Goal: Use online tool/utility: Utilize a website feature to perform a specific function

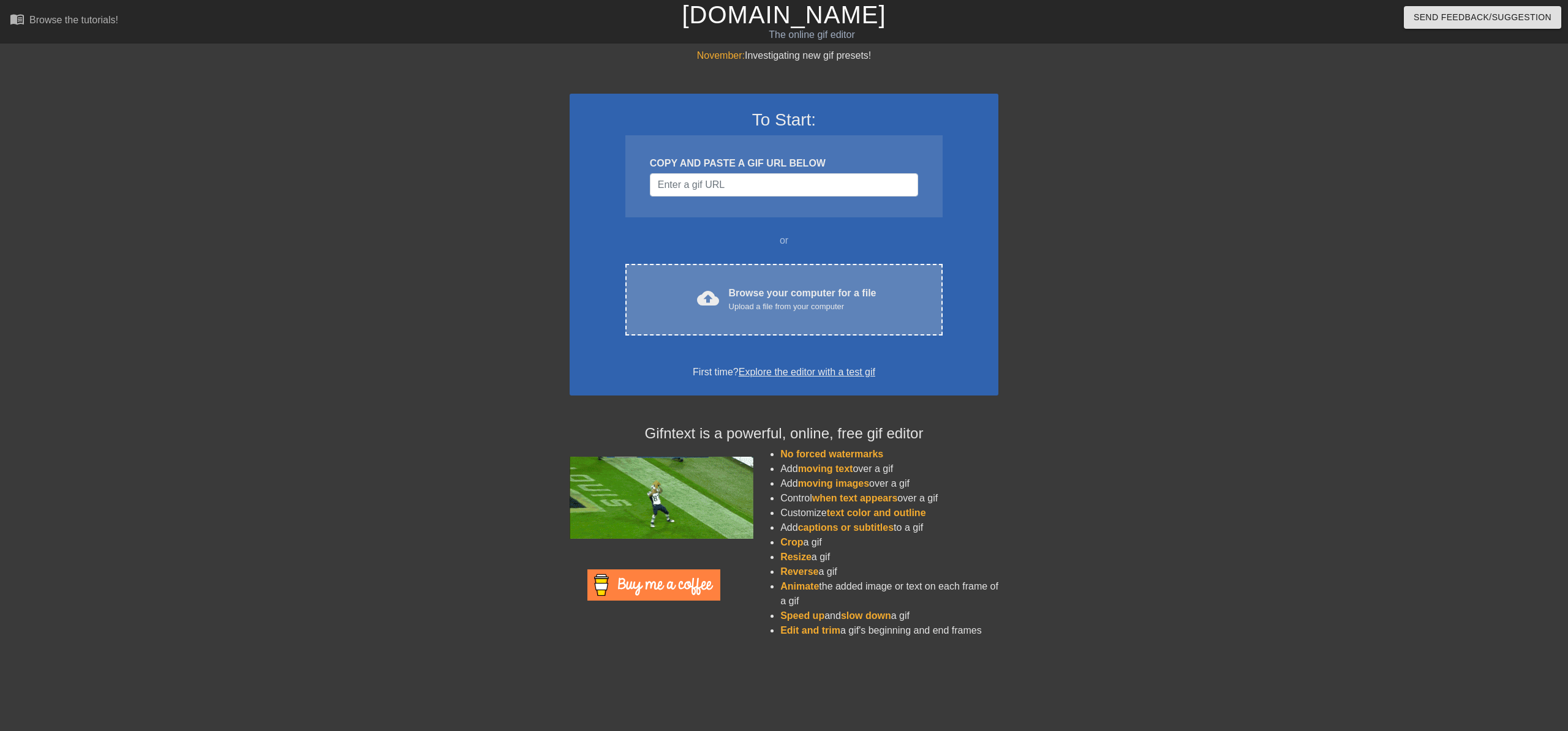
click at [804, 280] on div "cloud_upload Browse your computer for a file Upload a file from your computer C…" at bounding box center [784, 300] width 317 height 72
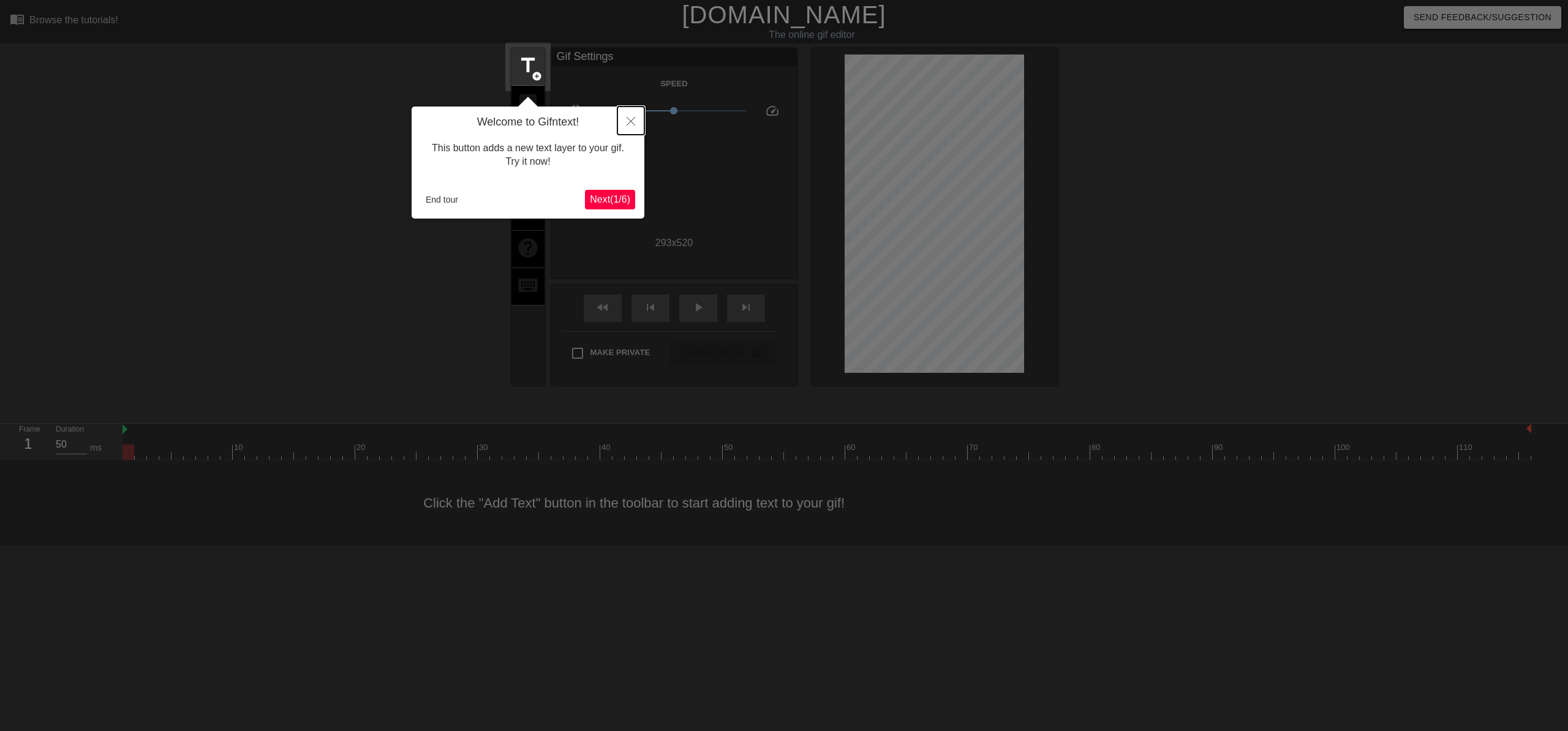
click at [630, 125] on icon "Close" at bounding box center [631, 121] width 8 height 8
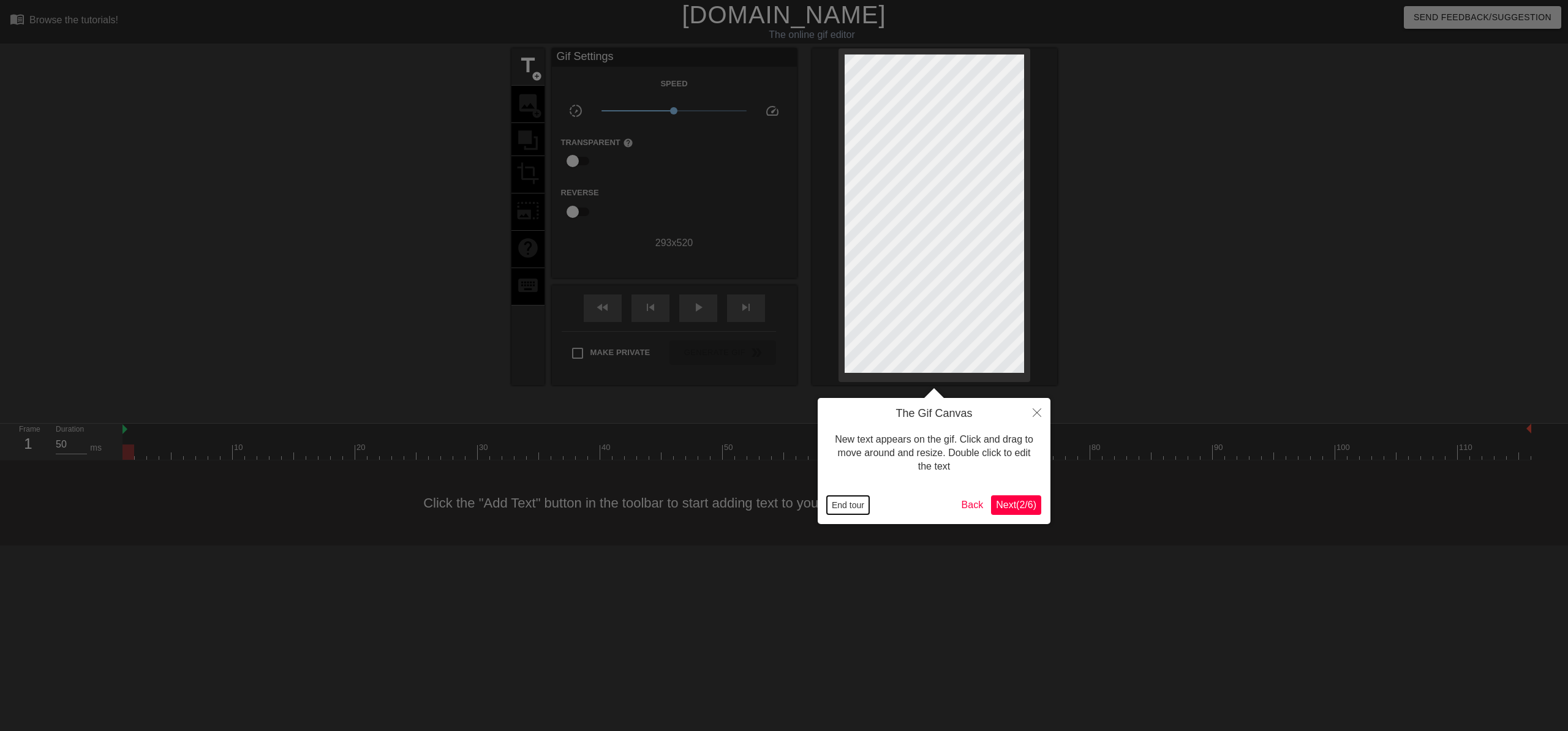
click at [842, 506] on button "End tour" at bounding box center [848, 505] width 43 height 18
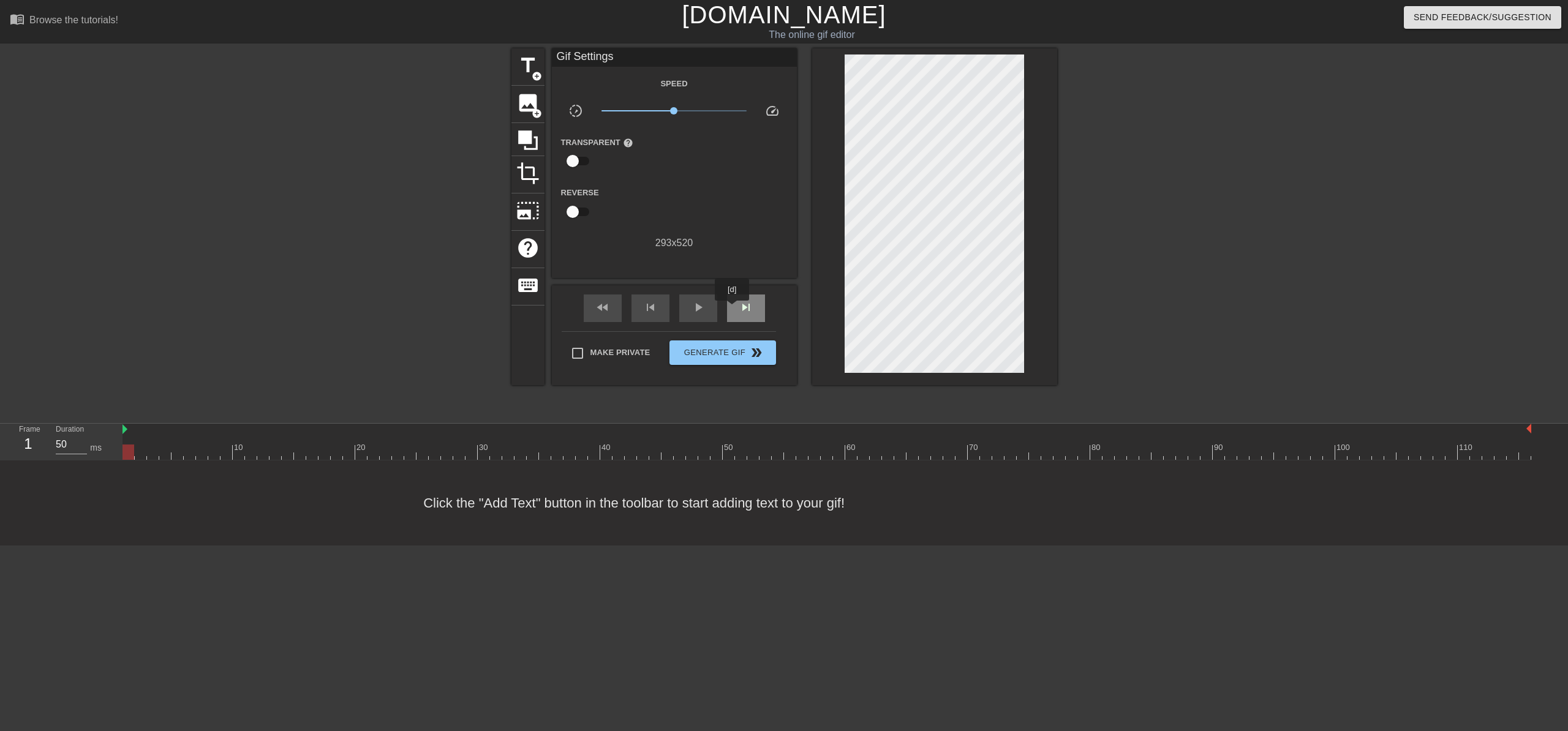
click at [733, 309] on div "skip_next" at bounding box center [746, 308] width 38 height 28
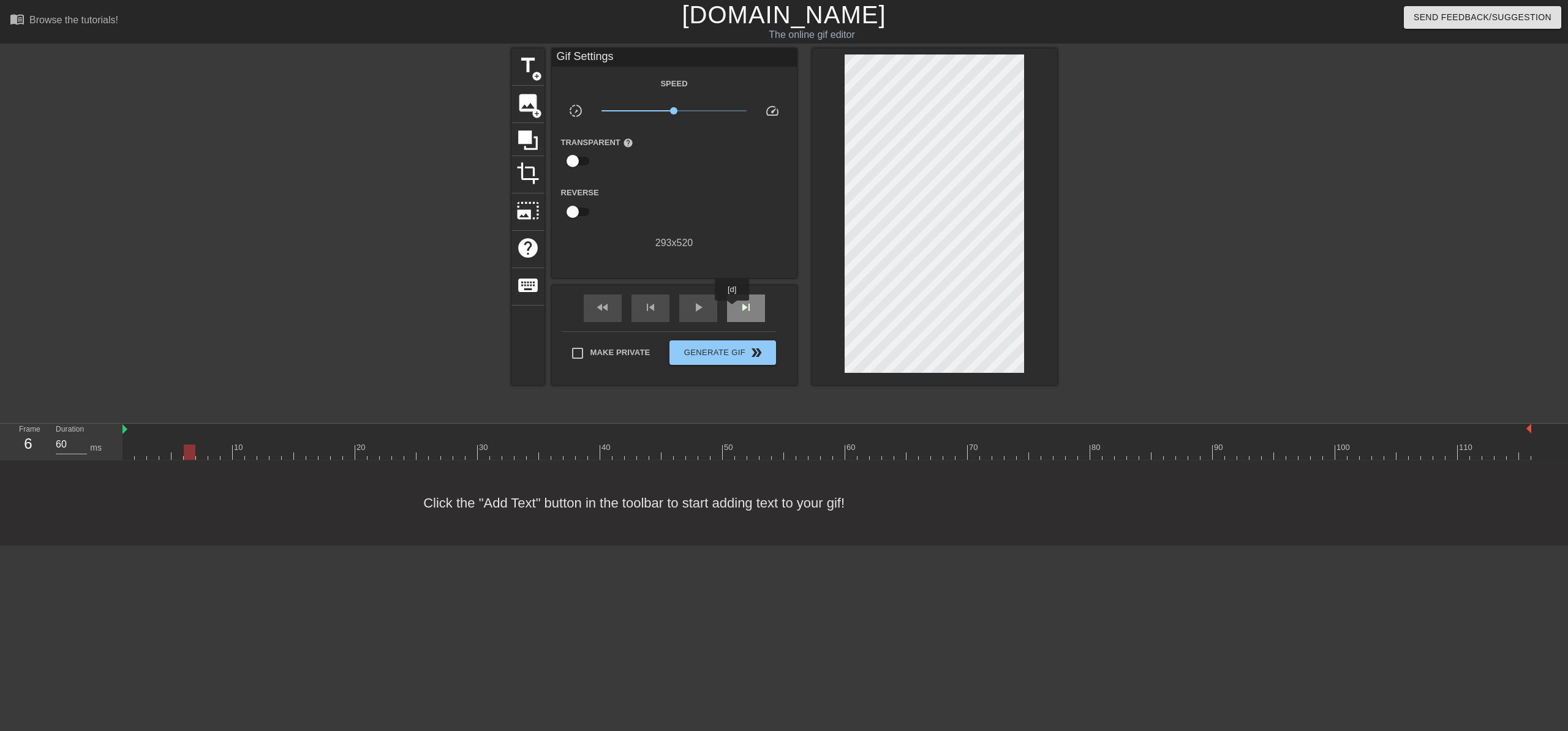
click at [733, 309] on div "skip_next" at bounding box center [746, 308] width 38 height 28
type input "50"
click at [523, 103] on span "image" at bounding box center [528, 103] width 23 height 23
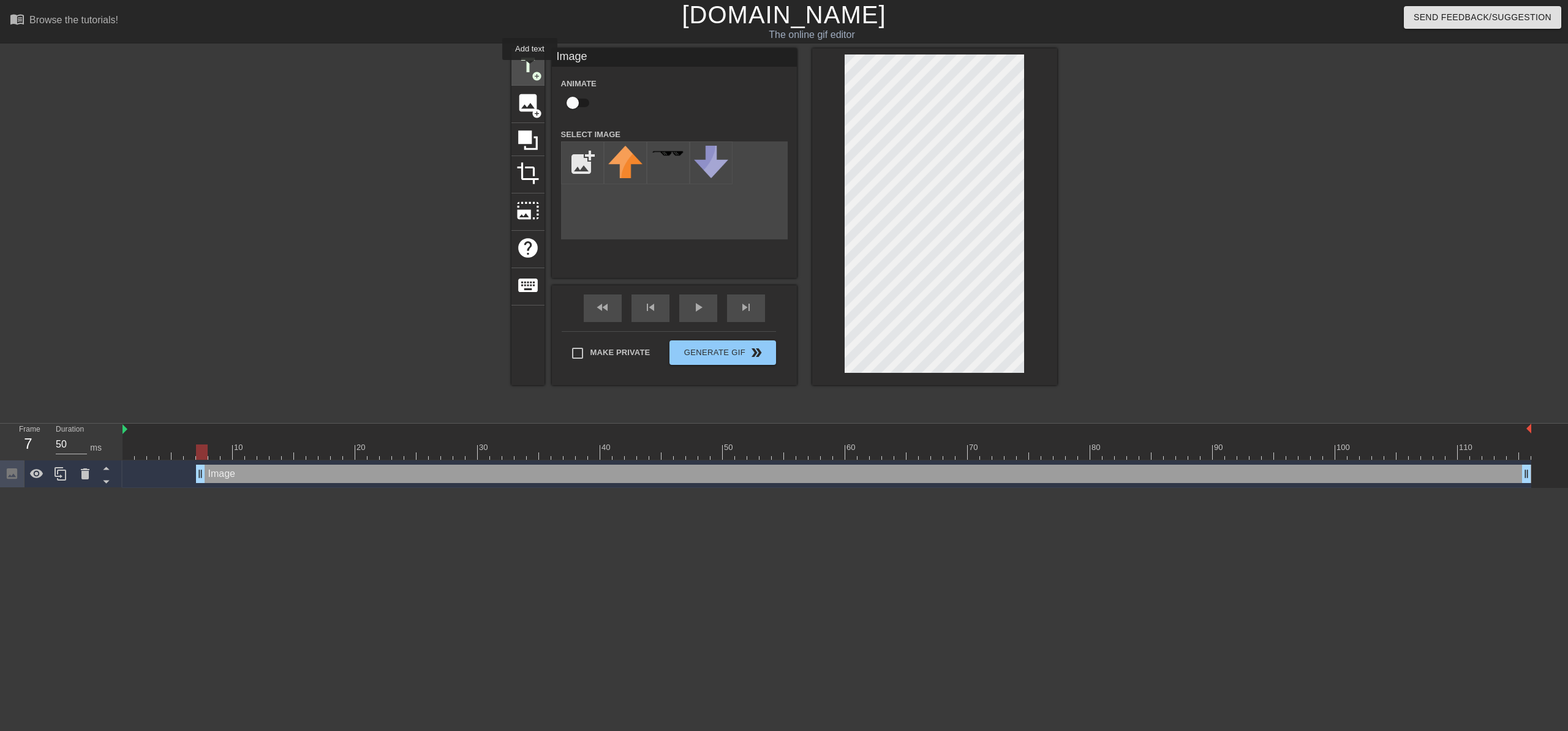
click at [527, 66] on span "title" at bounding box center [528, 65] width 23 height 23
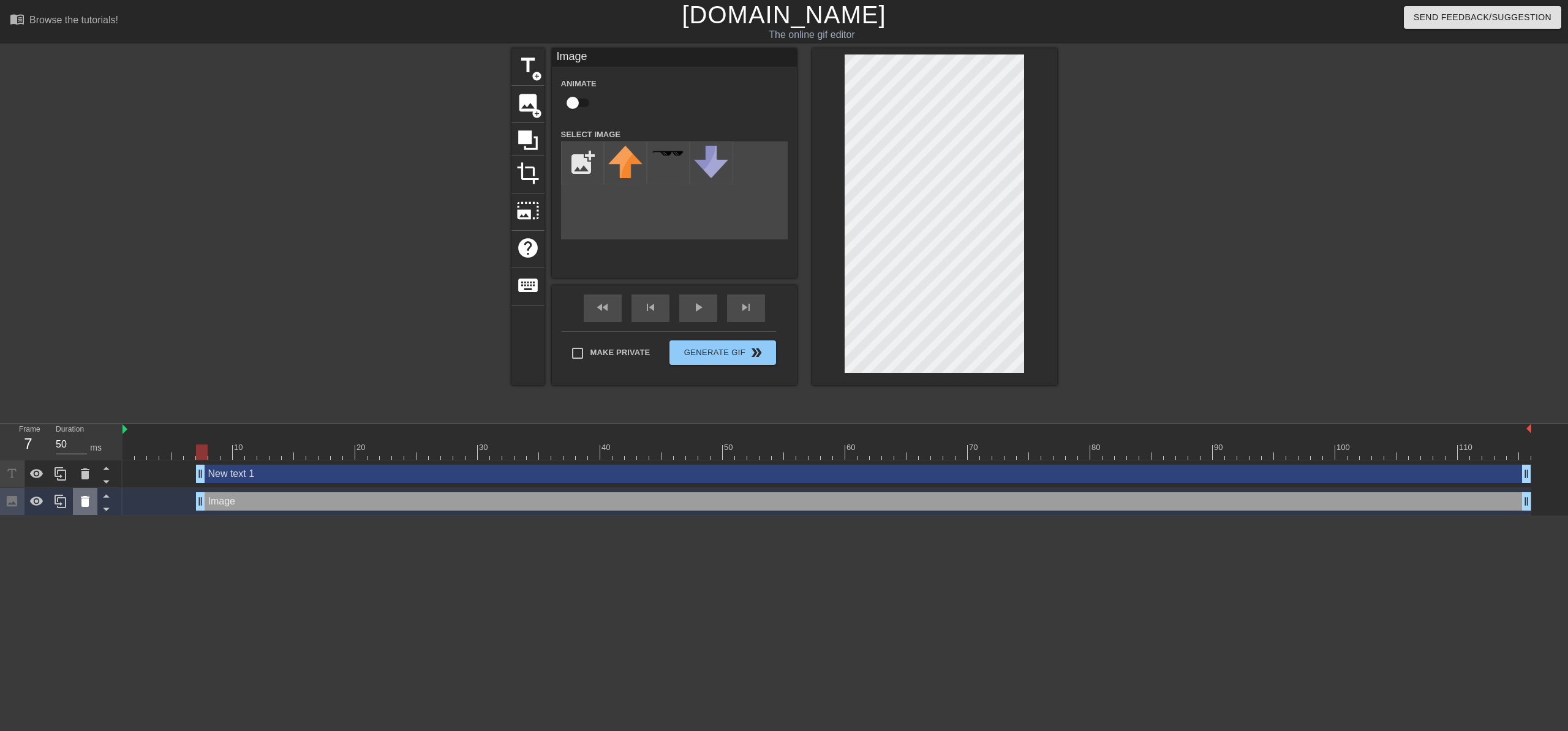
click at [91, 505] on icon at bounding box center [85, 502] width 15 height 15
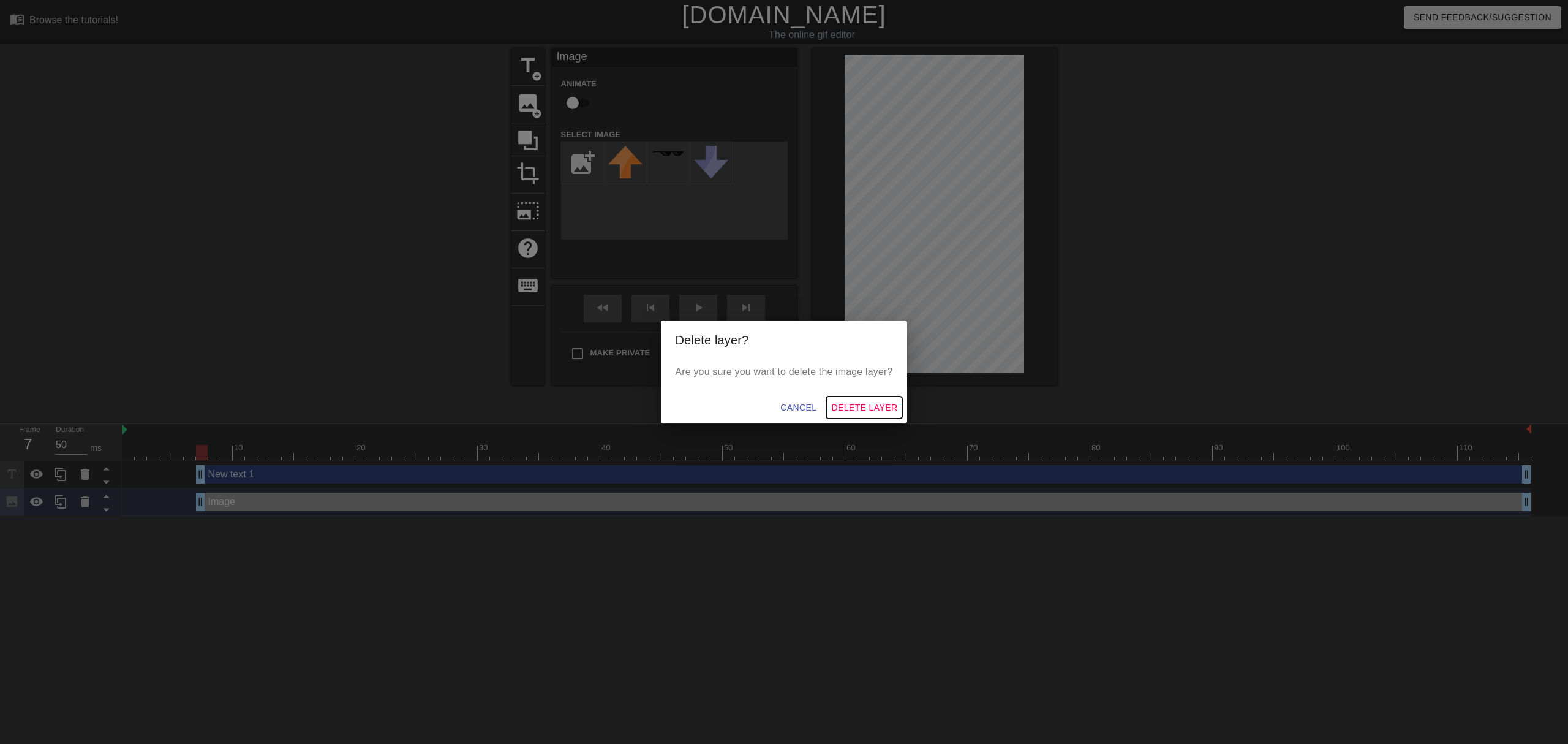
click at [873, 408] on span "Delete Layer" at bounding box center [864, 408] width 66 height 15
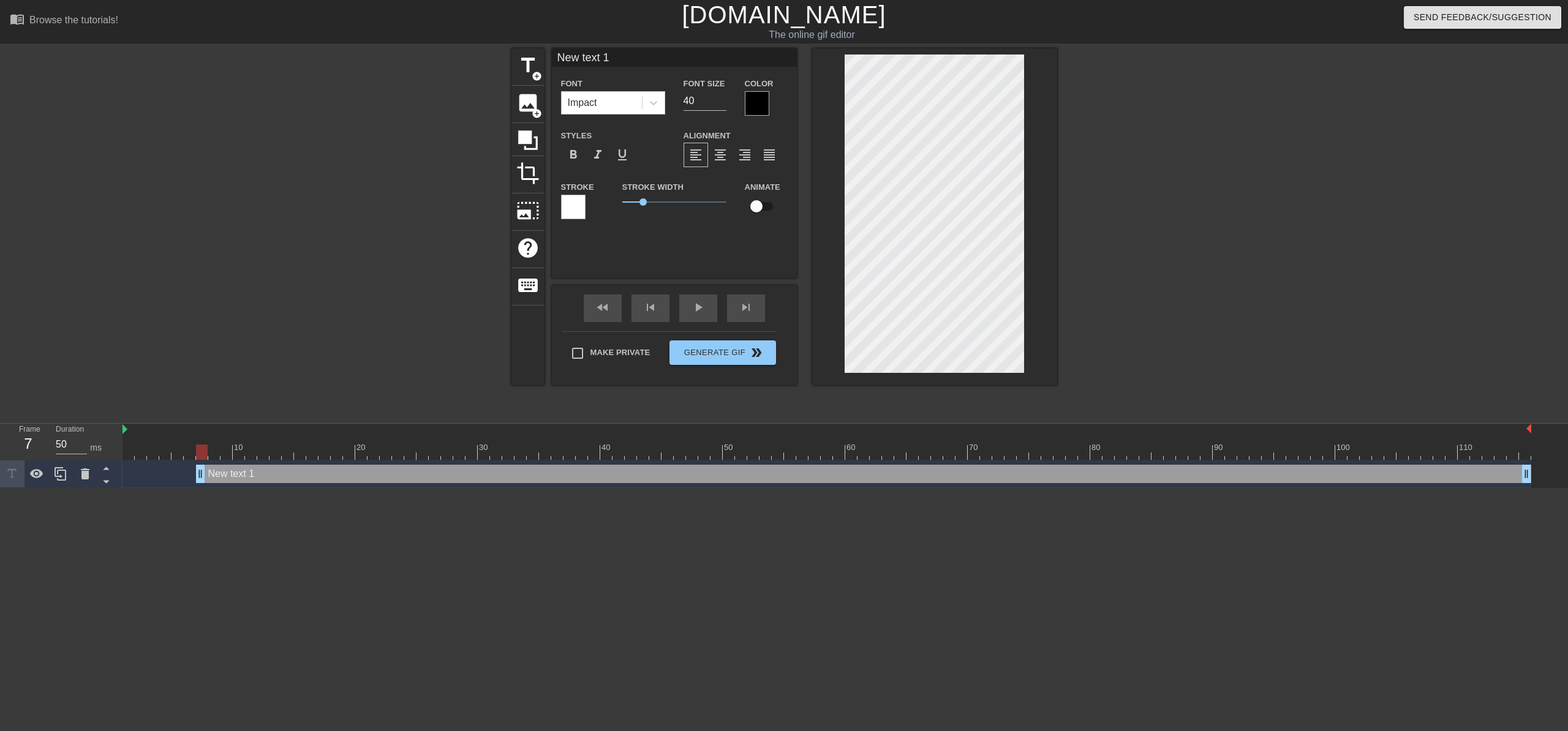
click at [617, 61] on input "New text 1" at bounding box center [674, 58] width 245 height 18
type input "1"
click at [755, 98] on div at bounding box center [756, 103] width 24 height 24
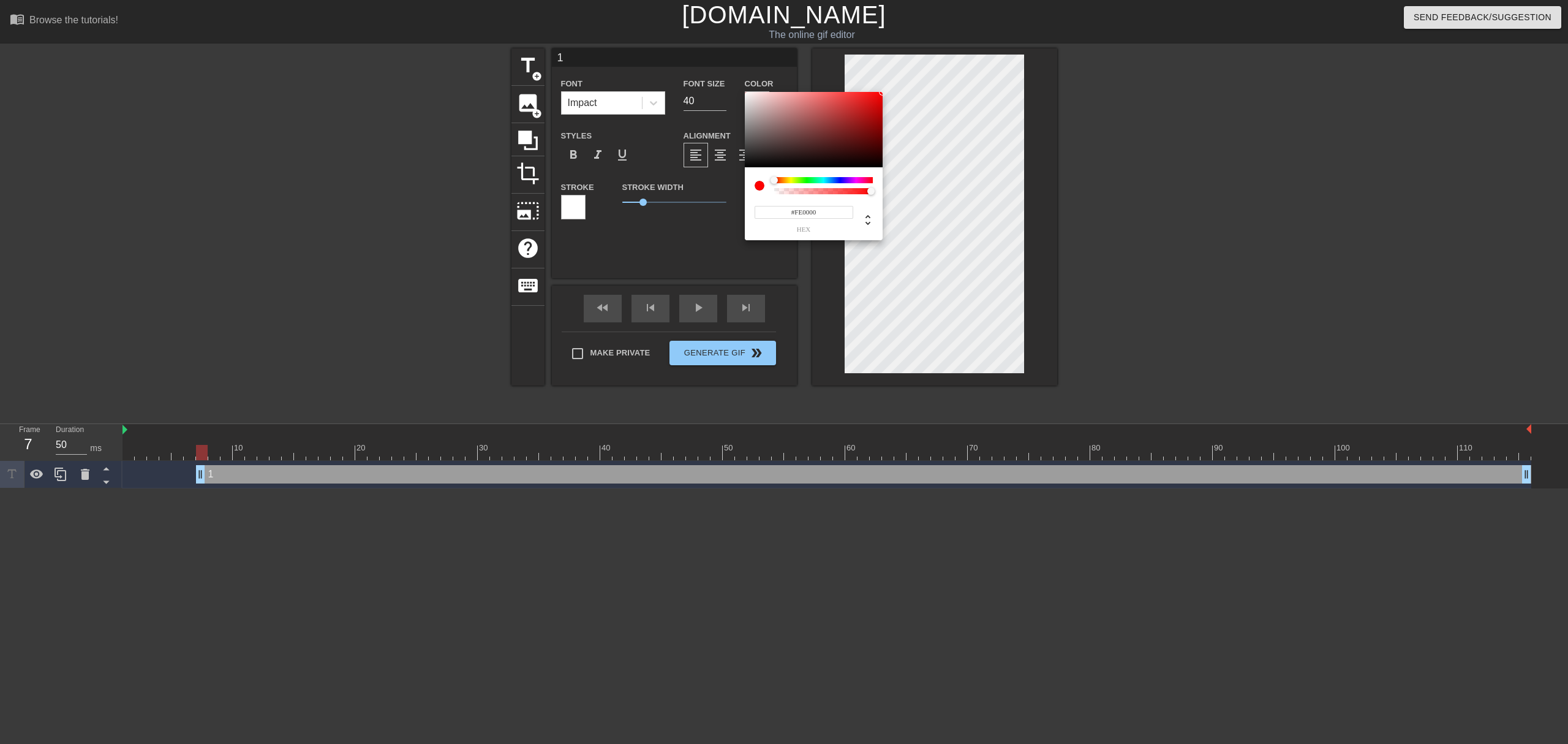
type input "#FF0000"
drag, startPoint x: 857, startPoint y: 103, endPoint x: 895, endPoint y: 89, distance: 40.5
click at [895, 89] on div "#FF0000 hex" at bounding box center [784, 372] width 1568 height 744
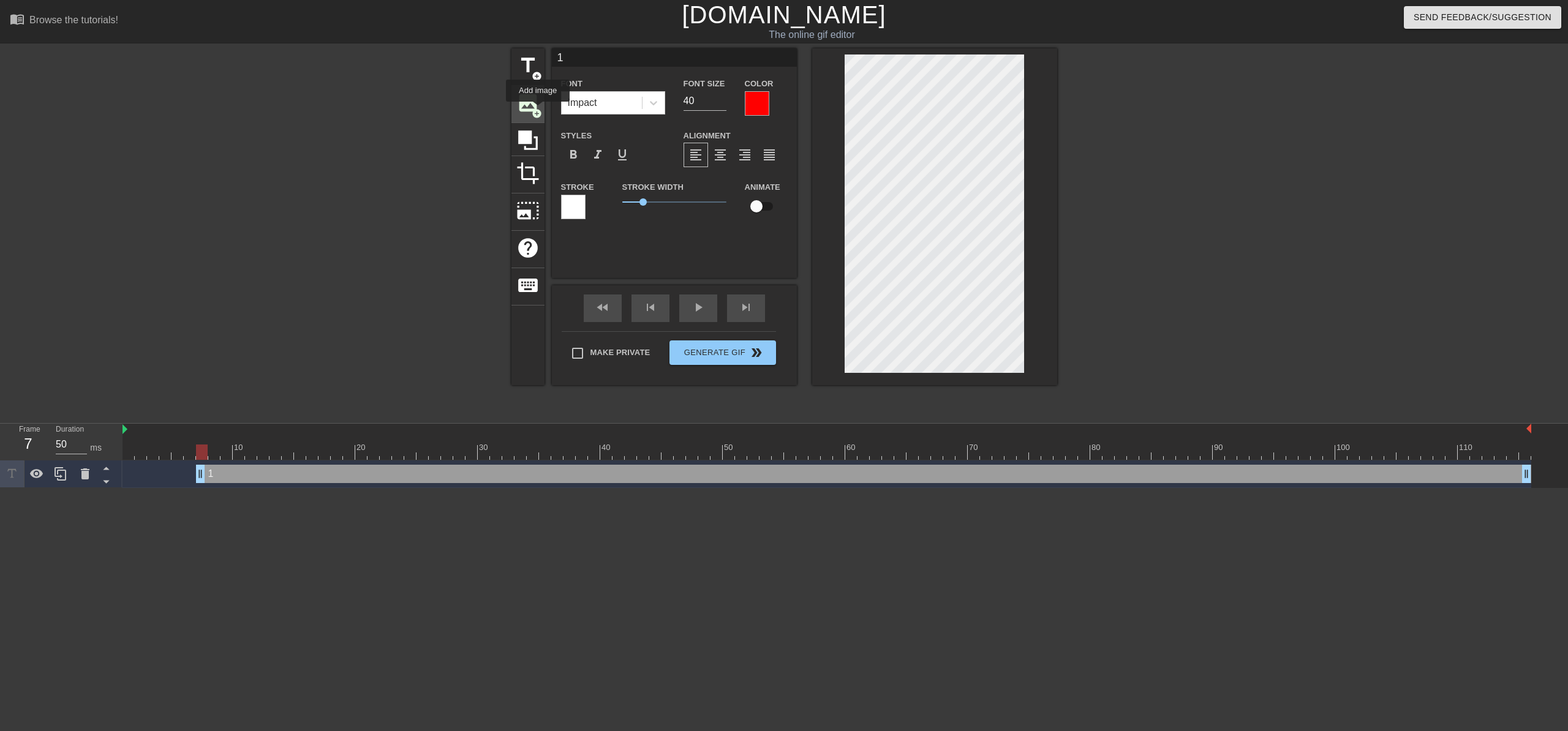
click at [538, 110] on span "add_circle" at bounding box center [537, 114] width 10 height 10
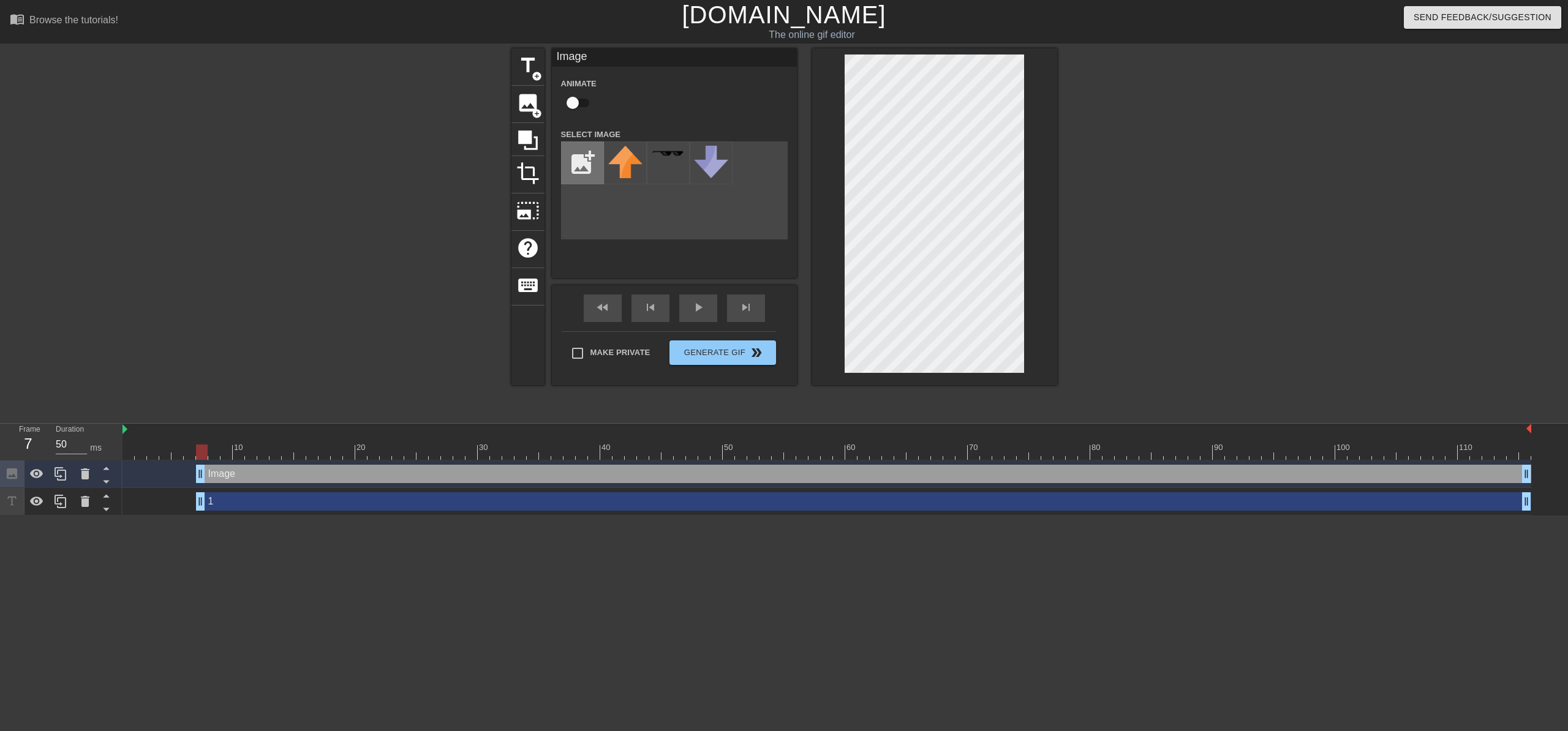
click at [593, 162] on input "file" at bounding box center [582, 163] width 42 height 42
type input "C:\fakepath\cercle.png"
click at [628, 169] on img at bounding box center [625, 162] width 34 height 33
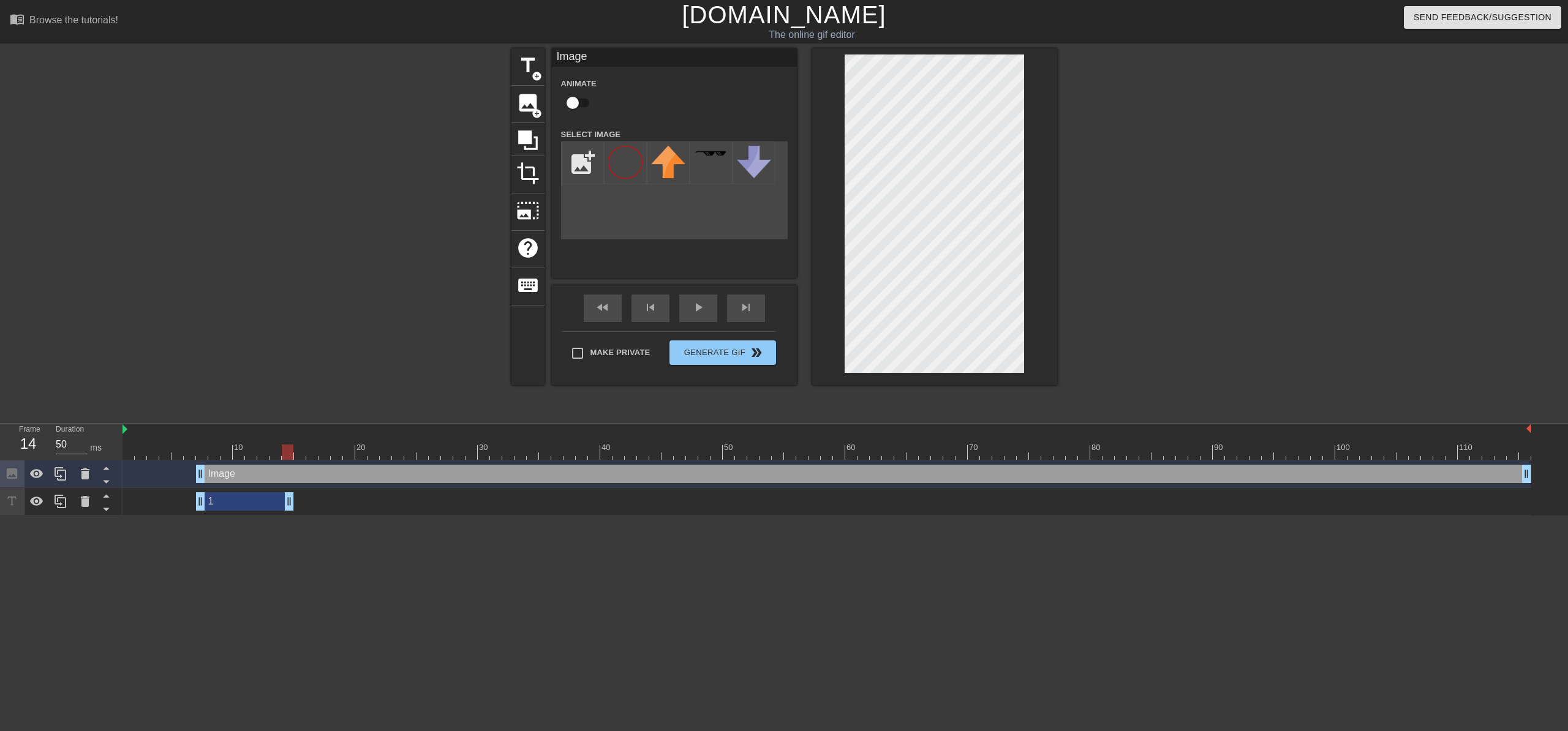
drag, startPoint x: 1528, startPoint y: 503, endPoint x: 290, endPoint y: 514, distance: 1238.0
click at [290, 514] on div "1 drag_handle drag_handle" at bounding box center [827, 502] width 1409 height 28
click at [532, 143] on icon at bounding box center [528, 141] width 23 height 23
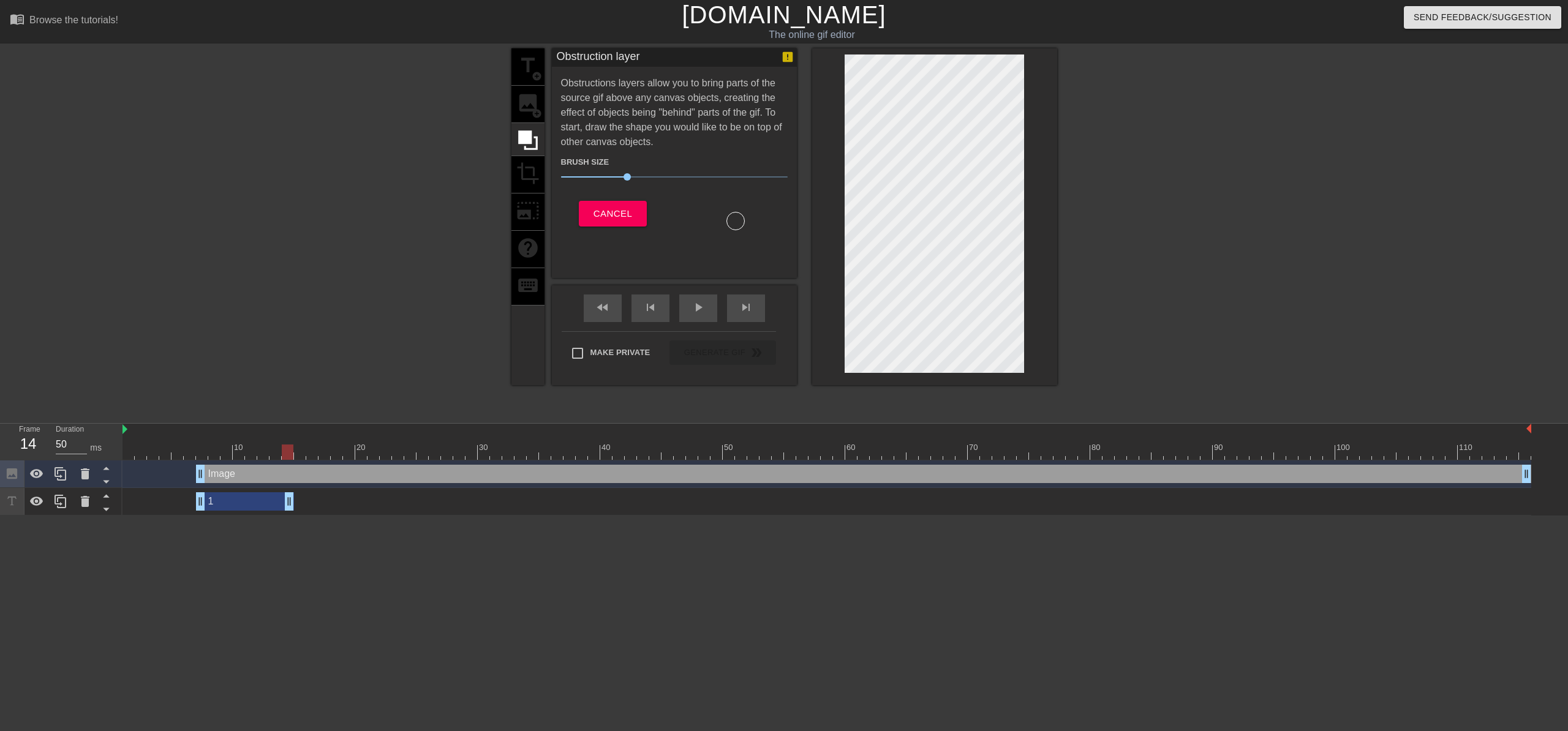
drag, startPoint x: 659, startPoint y: 141, endPoint x: 580, endPoint y: 123, distance: 81.0
click at [580, 123] on div "Obstructions layers allow you to bring parts of the source gif above any canvas…" at bounding box center [674, 153] width 227 height 155
drag, startPoint x: 554, startPoint y: 77, endPoint x: 667, endPoint y: 106, distance: 116.7
click at [664, 104] on div "Obstruction layer Obstructions layers allow you to bring parts of the source gi…" at bounding box center [674, 163] width 245 height 230
click at [528, 176] on div "title add_circle image add_circle crop photo_size_select_large help keyboard" at bounding box center [528, 217] width 33 height 337
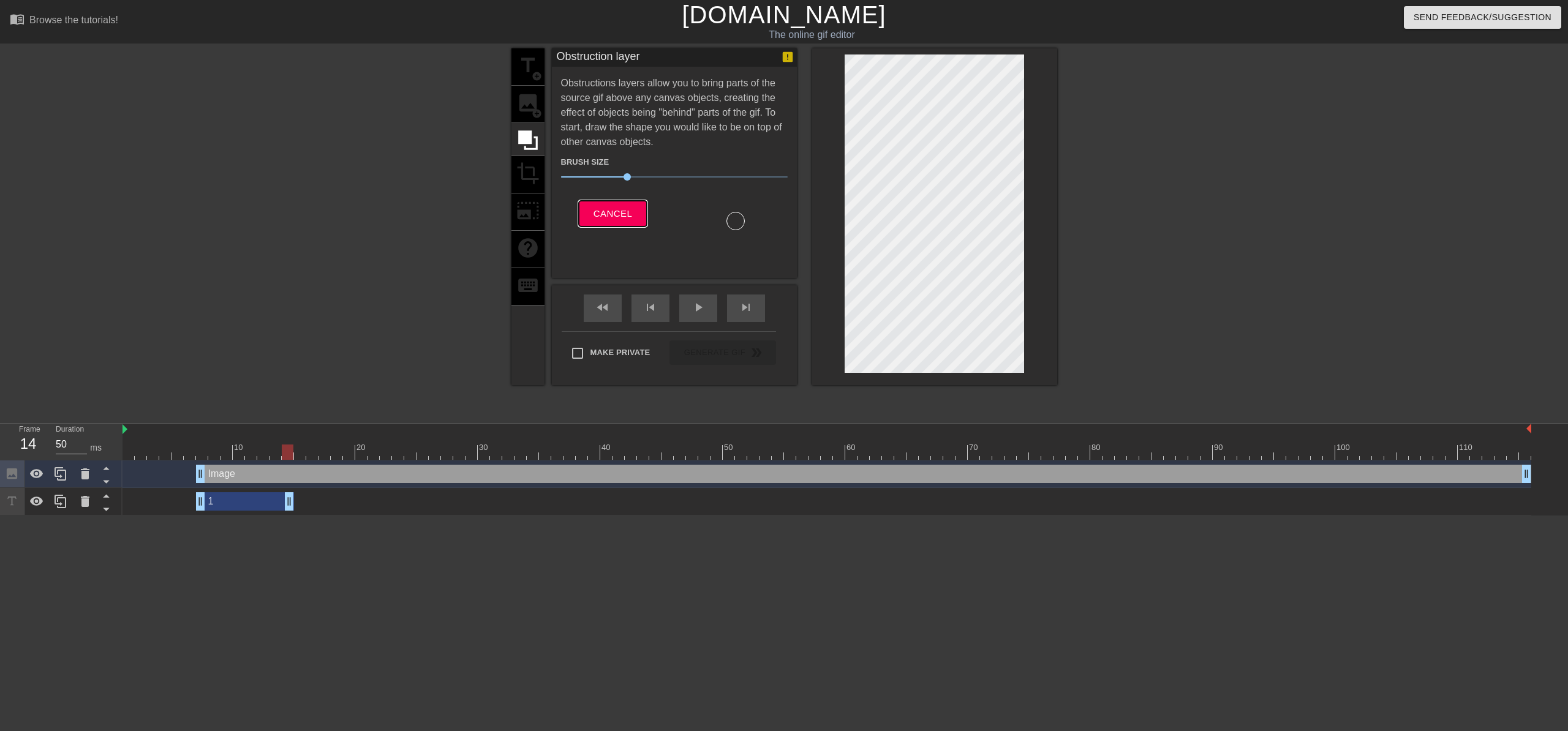
click at [621, 207] on span "Cancel" at bounding box center [612, 213] width 38 height 16
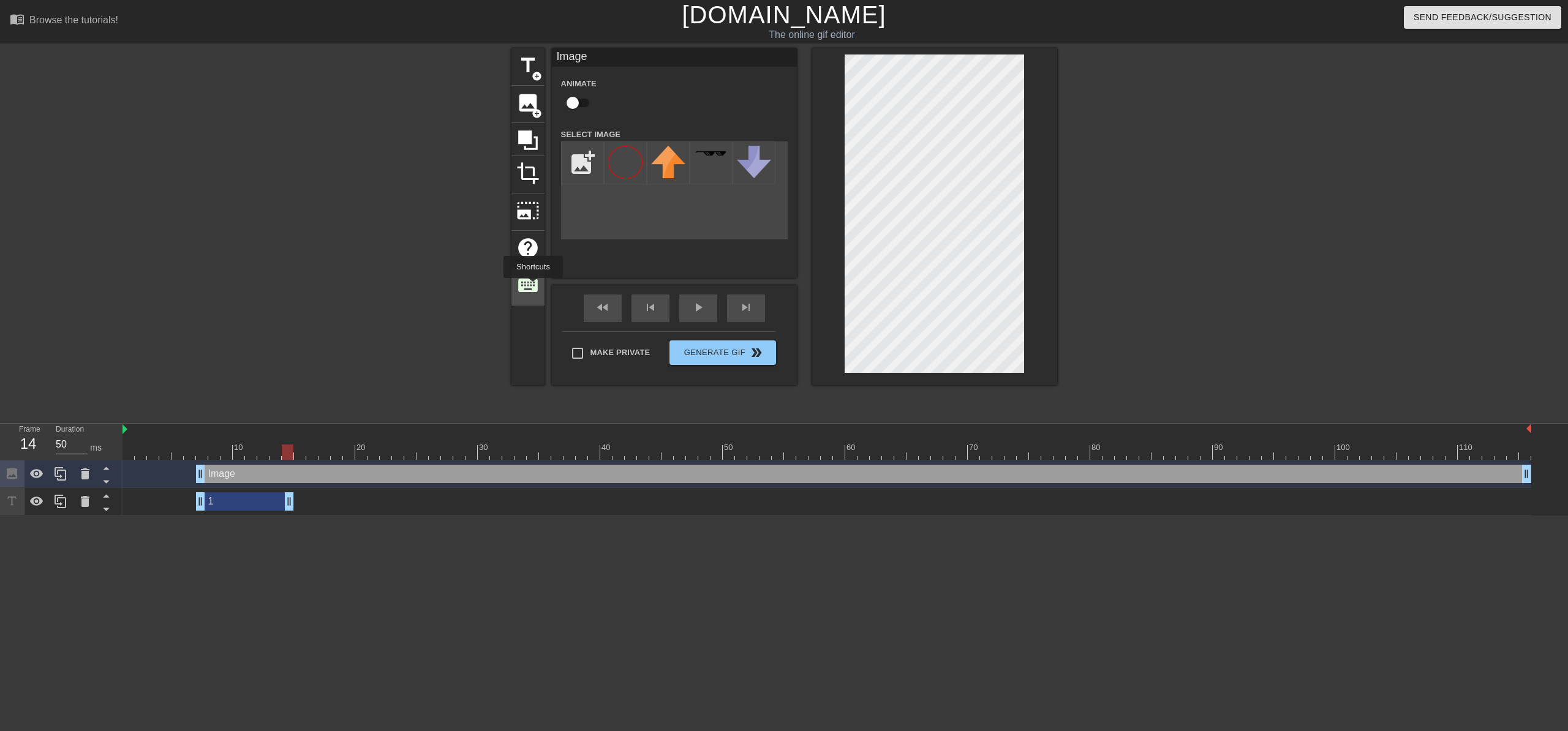
click at [533, 287] on span "keyboard" at bounding box center [528, 285] width 23 height 23
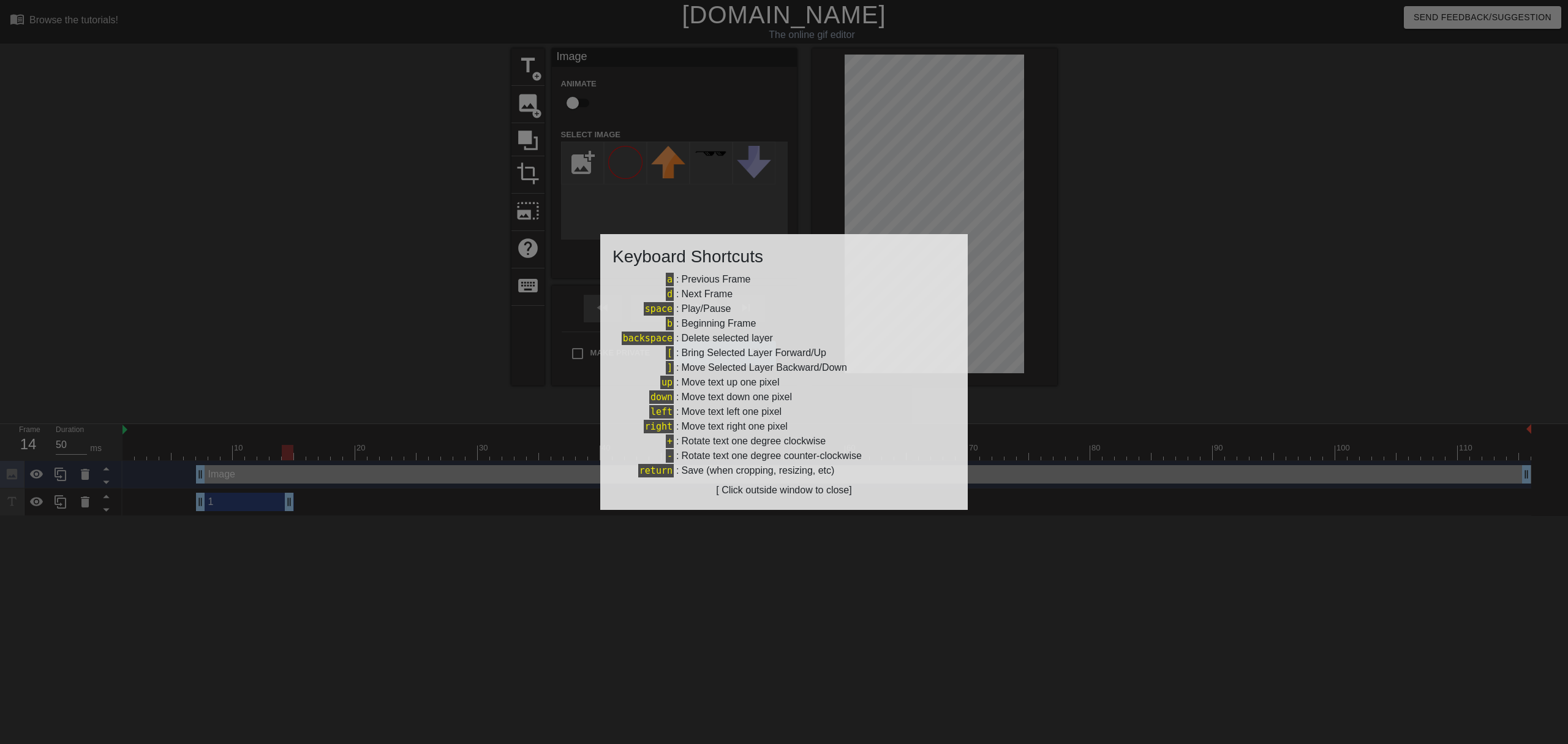
click at [694, 136] on div at bounding box center [784, 372] width 1568 height 744
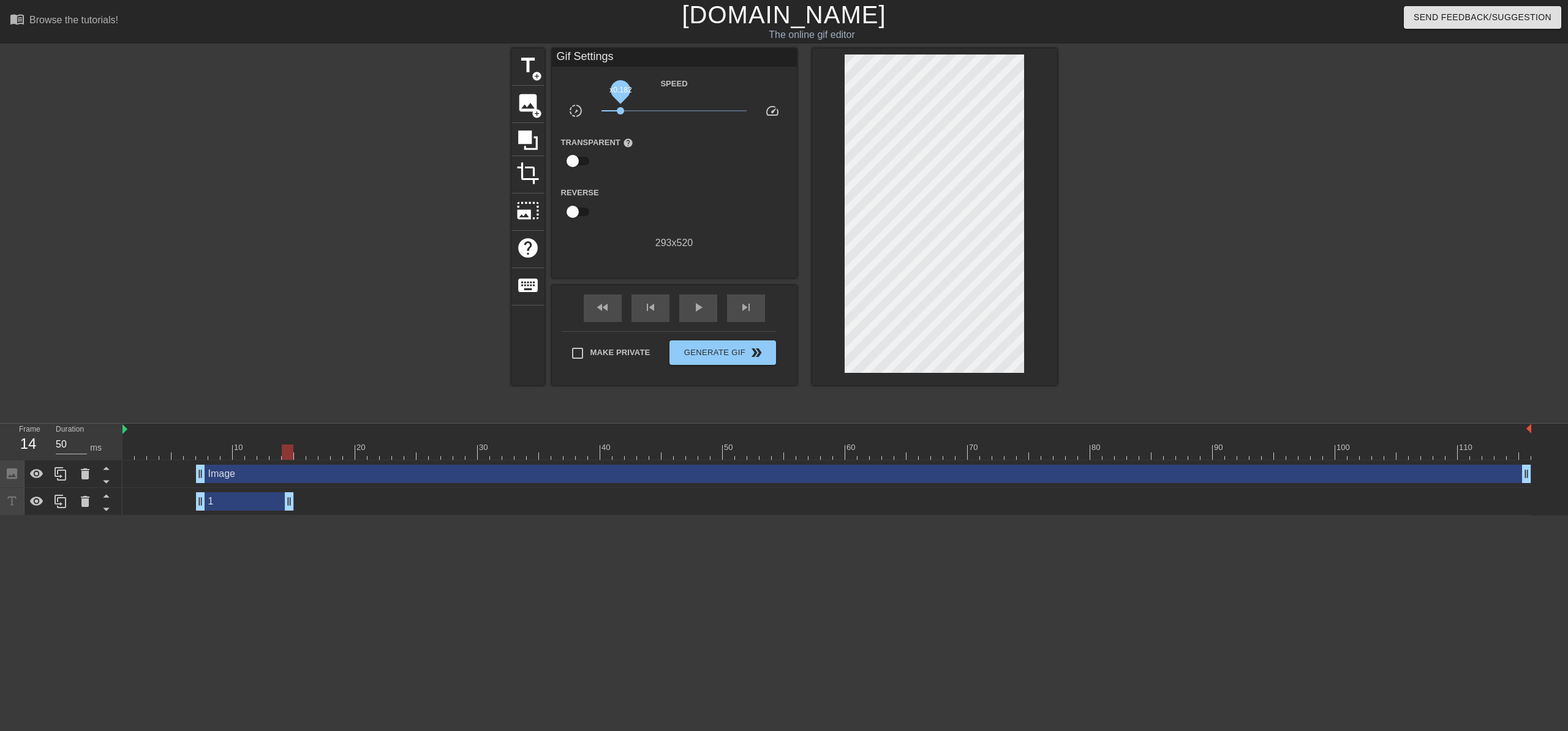
drag, startPoint x: 670, startPoint y: 109, endPoint x: 621, endPoint y: 109, distance: 49.0
click at [621, 109] on span "x0.182" at bounding box center [620, 110] width 8 height 8
click at [598, 312] on span "fast_rewind" at bounding box center [603, 308] width 15 height 15
click at [694, 316] on div "play_arrow" at bounding box center [698, 308] width 38 height 28
drag, startPoint x: 202, startPoint y: 478, endPoint x: 43, endPoint y: 478, distance: 159.0
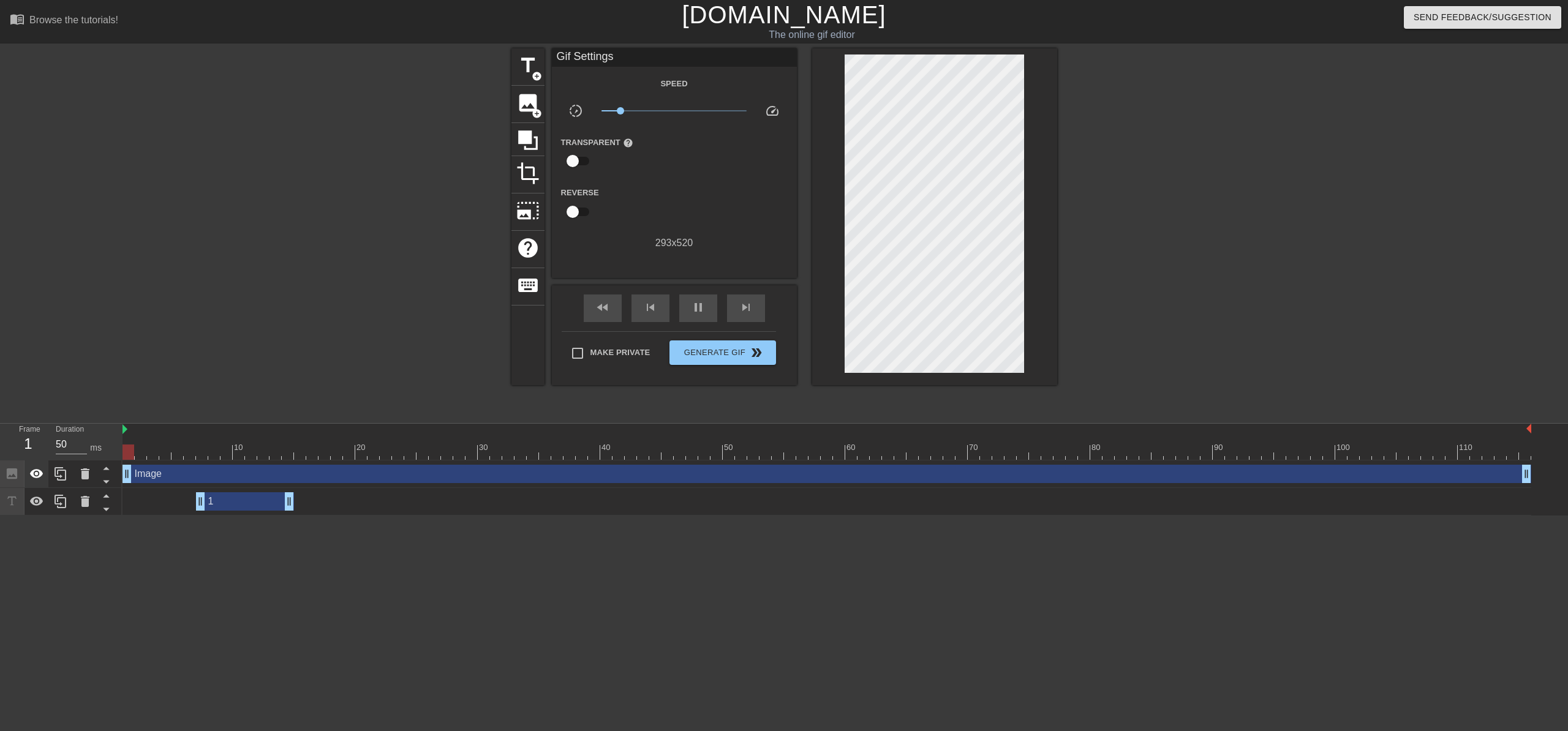
click at [45, 478] on div "Frame 1 Duration 50 ms 10 20 30 40 50 60 70 80 90 100 110 Image drag_handle dra…" at bounding box center [784, 470] width 1568 height 92
click at [685, 309] on div "pause" at bounding box center [698, 308] width 38 height 28
drag, startPoint x: 265, startPoint y: 449, endPoint x: 95, endPoint y: 451, distance: 170.0
click at [98, 451] on div "Frame 1 Duration 50 ms 10 20 30 40 50 60 70 80 90 100 110 Image drag_handle dra…" at bounding box center [784, 470] width 1568 height 92
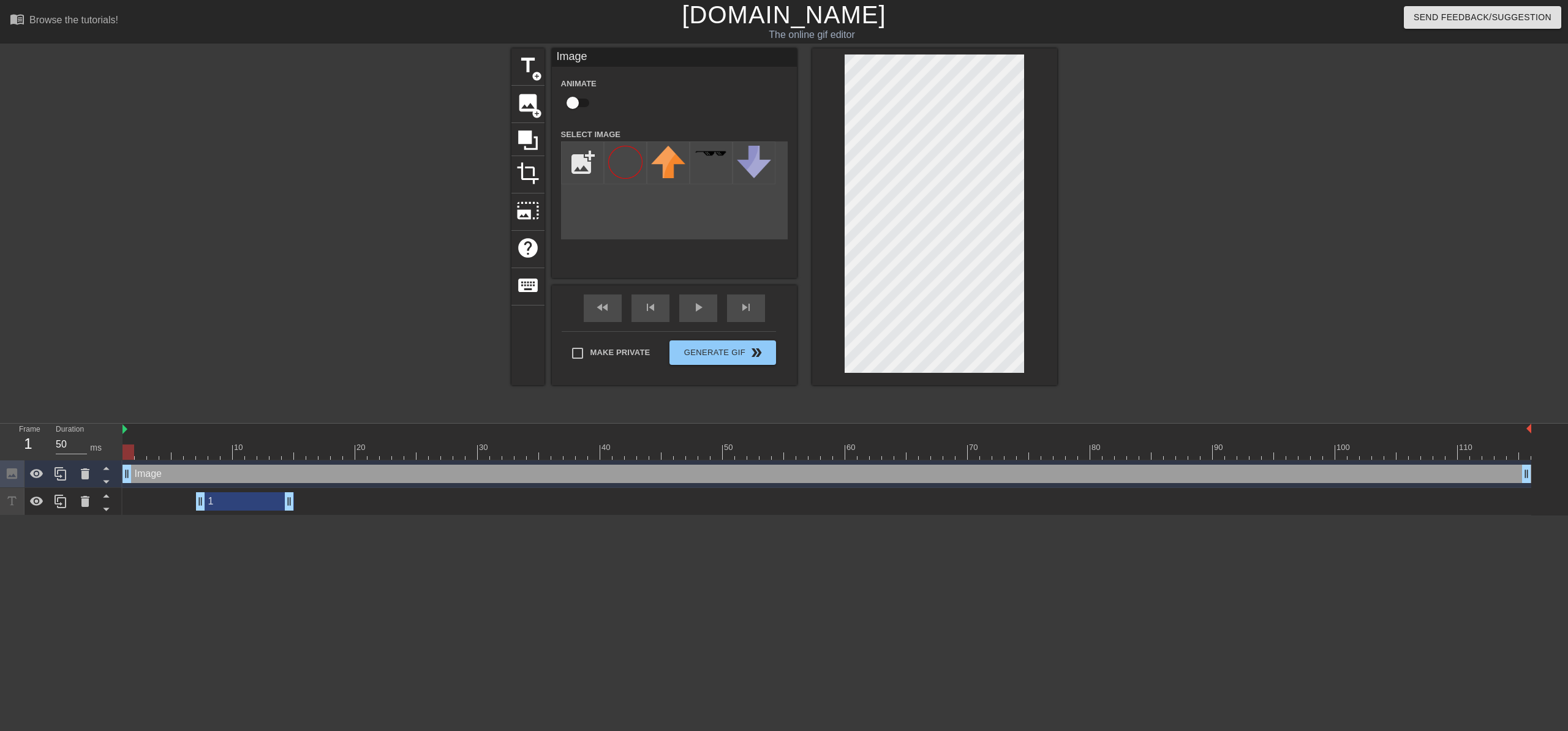
click at [837, 354] on div at bounding box center [935, 217] width 245 height 337
click at [202, 473] on div "Image drag_handle drag_handle" at bounding box center [827, 474] width 1409 height 18
click at [535, 109] on span "add_circle" at bounding box center [537, 114] width 10 height 10
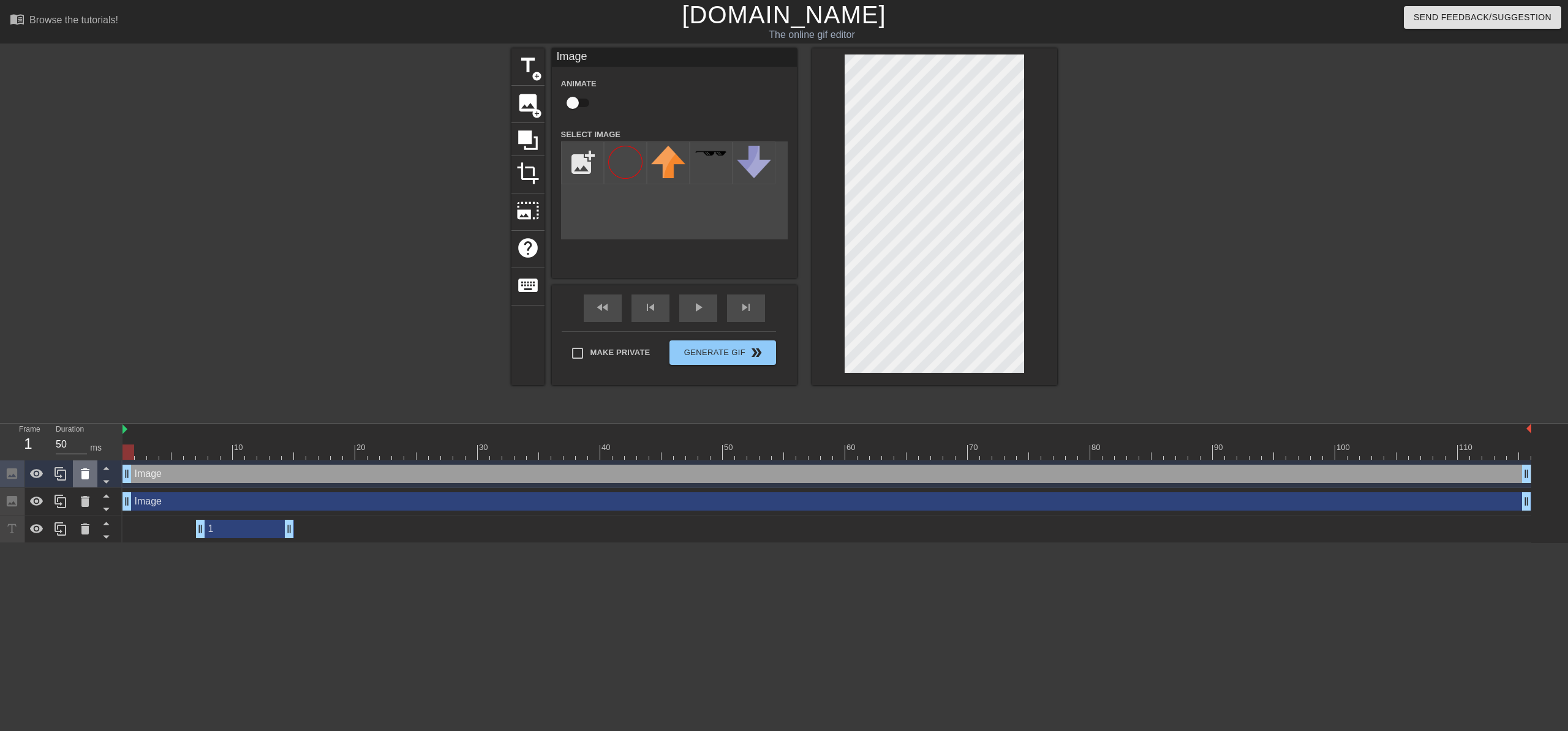
click at [82, 475] on icon at bounding box center [85, 473] width 8 height 11
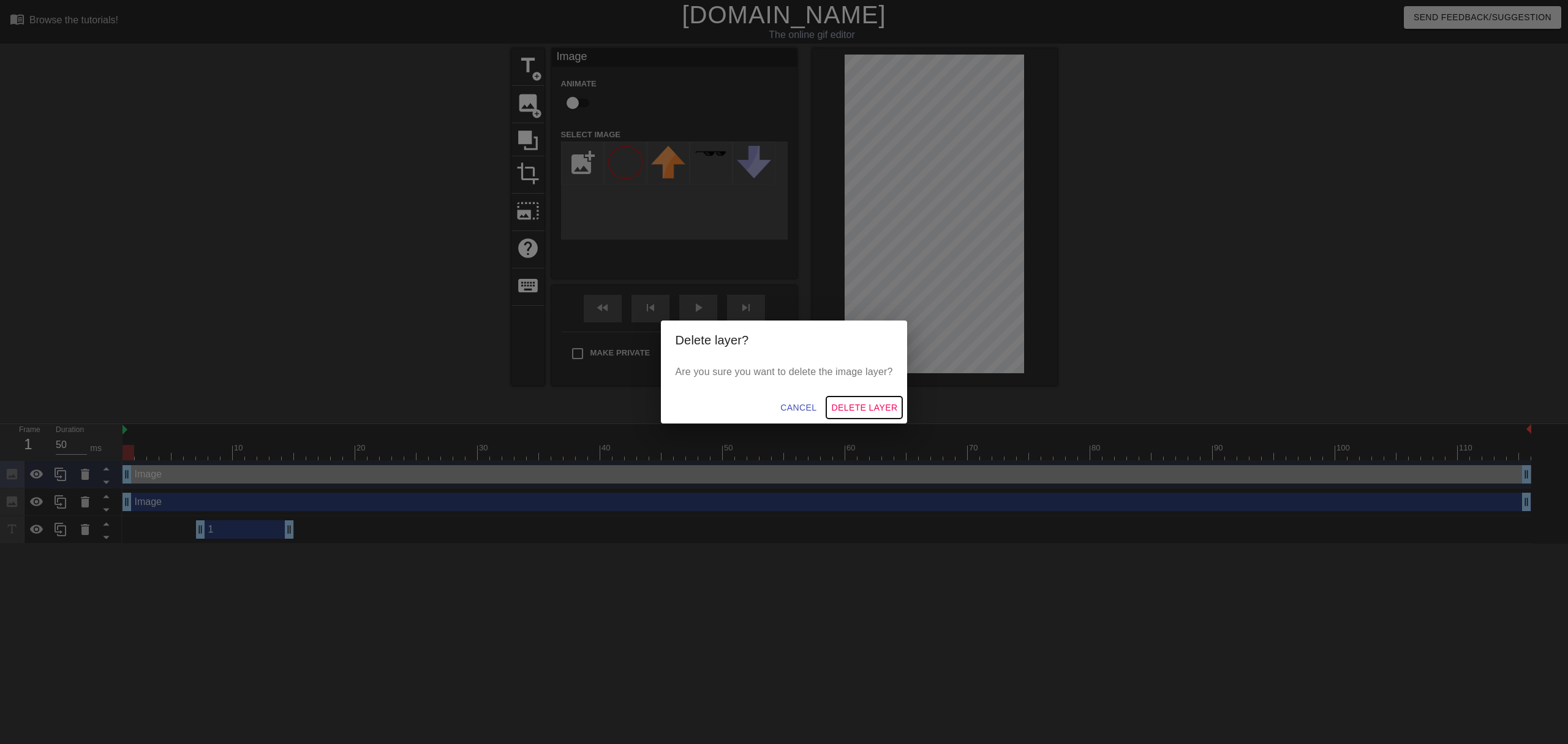
click at [875, 401] on span "Delete Layer" at bounding box center [864, 408] width 66 height 15
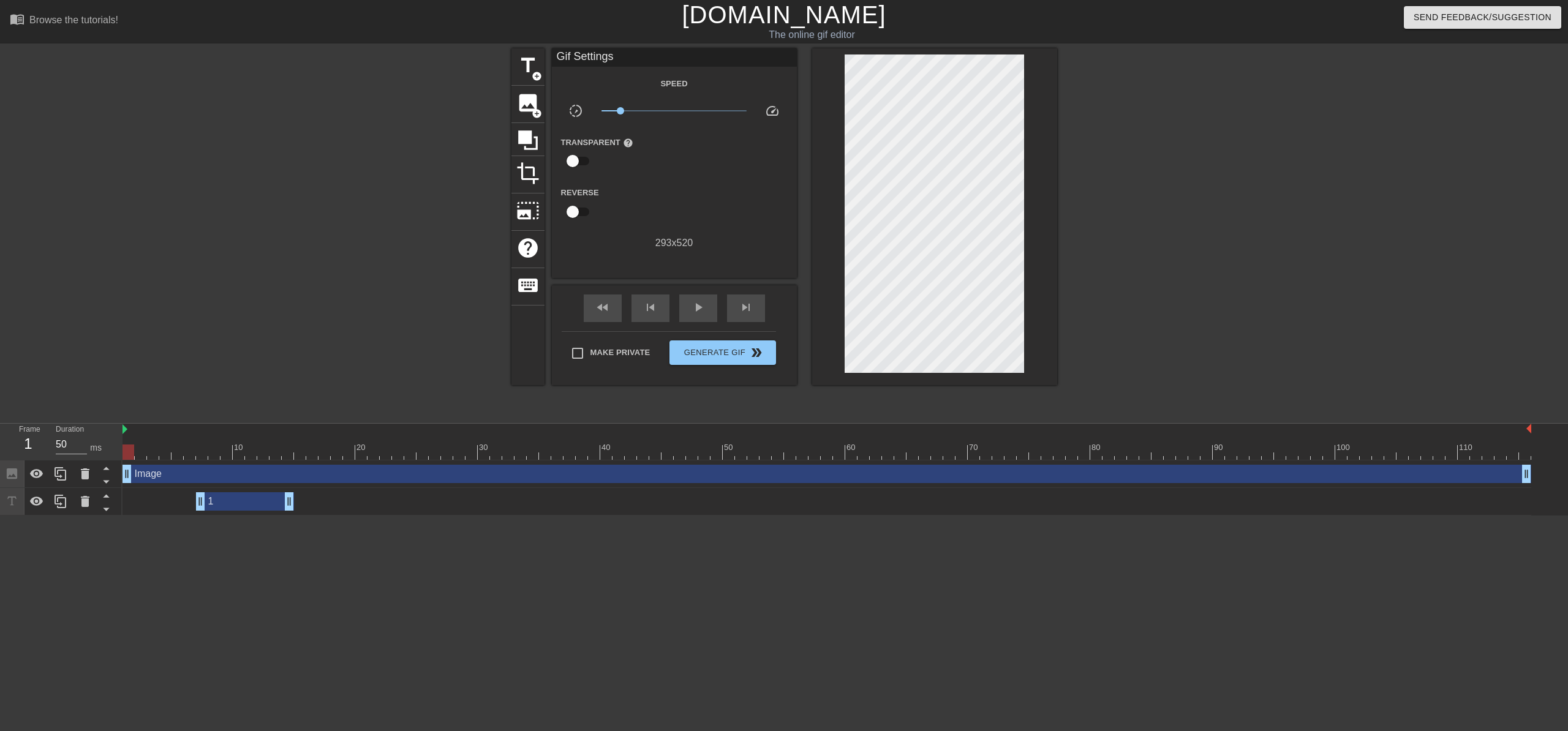
click at [249, 506] on div "1 drag_handle drag_handle" at bounding box center [244, 502] width 98 height 18
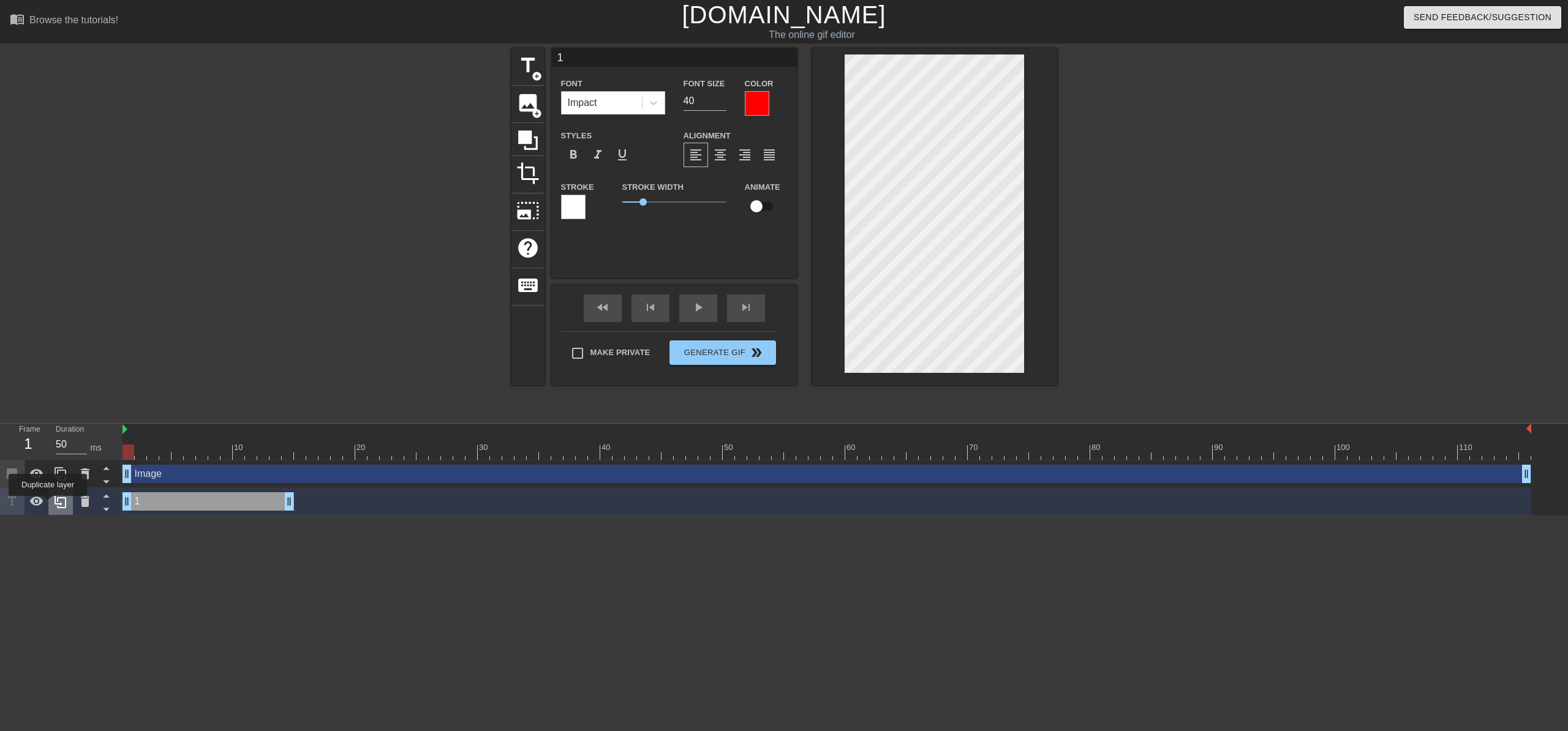
drag, startPoint x: 203, startPoint y: 504, endPoint x: 48, endPoint y: 504, distance: 155.0
click at [48, 504] on div "Frame 1 Duration 50 ms 10 20 30 40 50 60 70 80 90 100 110 Image drag_handle dra…" at bounding box center [784, 470] width 1568 height 92
drag, startPoint x: 290, startPoint y: 504, endPoint x: 302, endPoint y: 509, distance: 13.0
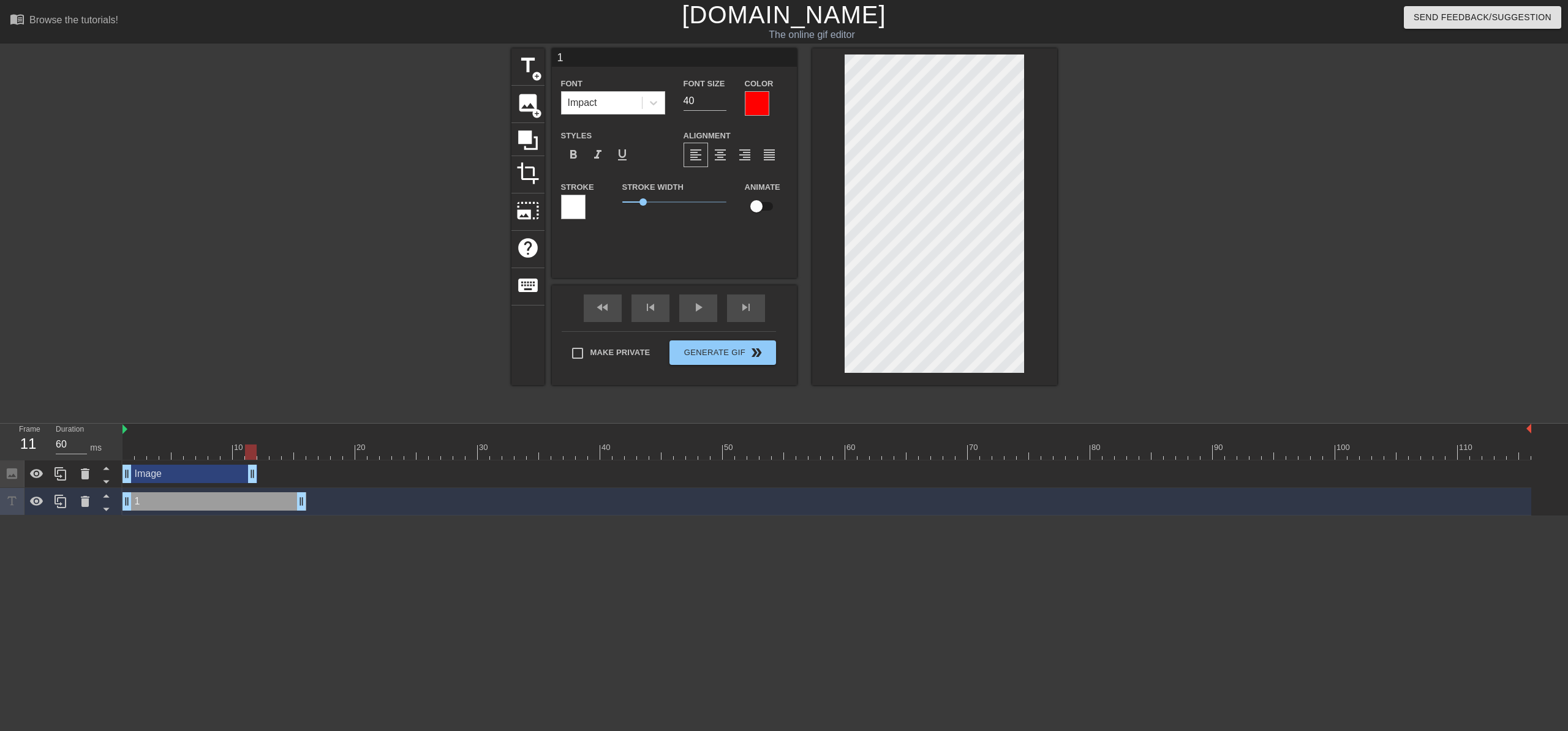
drag, startPoint x: 1525, startPoint y: 476, endPoint x: 249, endPoint y: 478, distance: 1276.0
drag, startPoint x: 300, startPoint y: 506, endPoint x: 249, endPoint y: 505, distance: 51.0
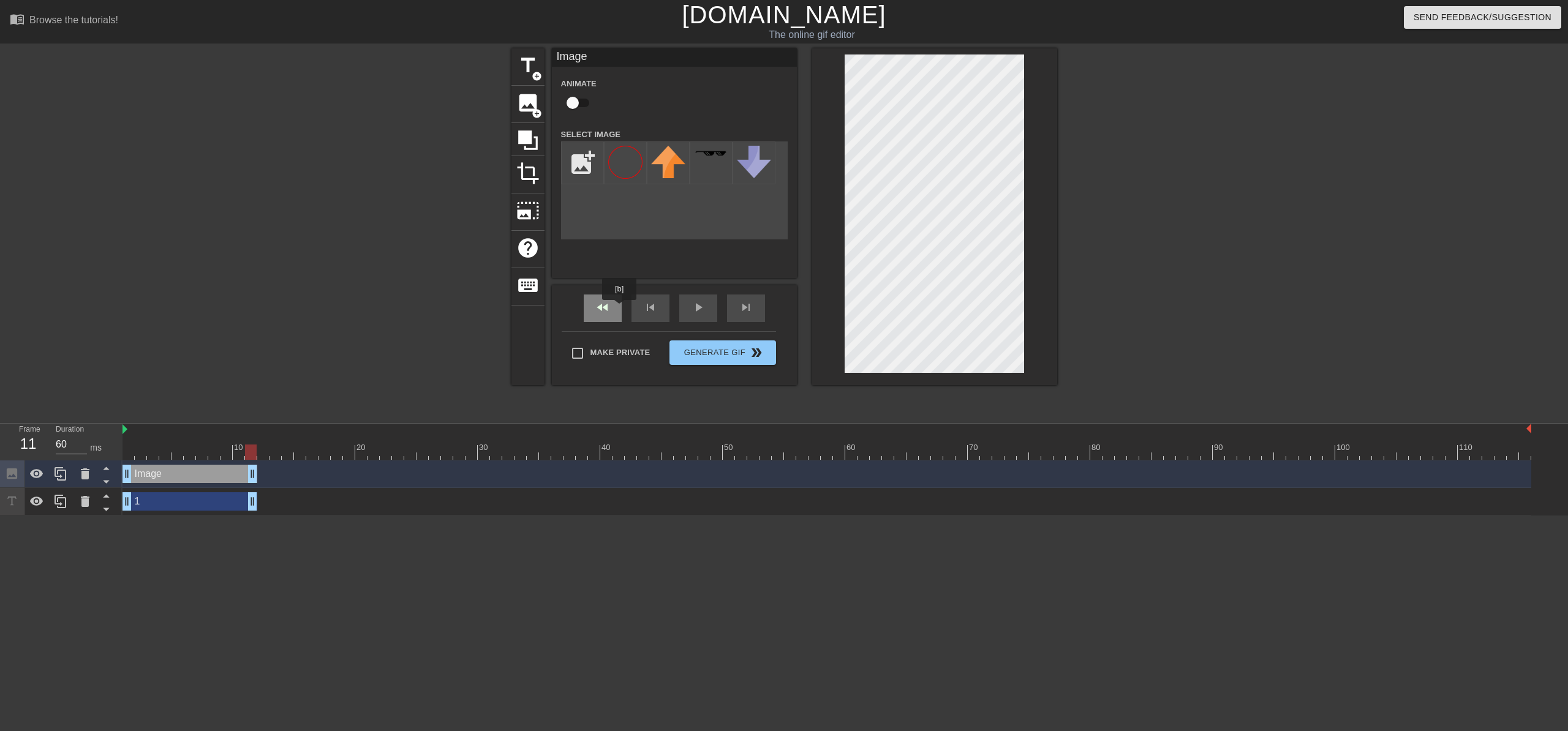
click at [620, 309] on div "fast_rewind" at bounding box center [602, 308] width 38 height 28
click at [694, 316] on div "play_arrow" at bounding box center [698, 308] width 38 height 28
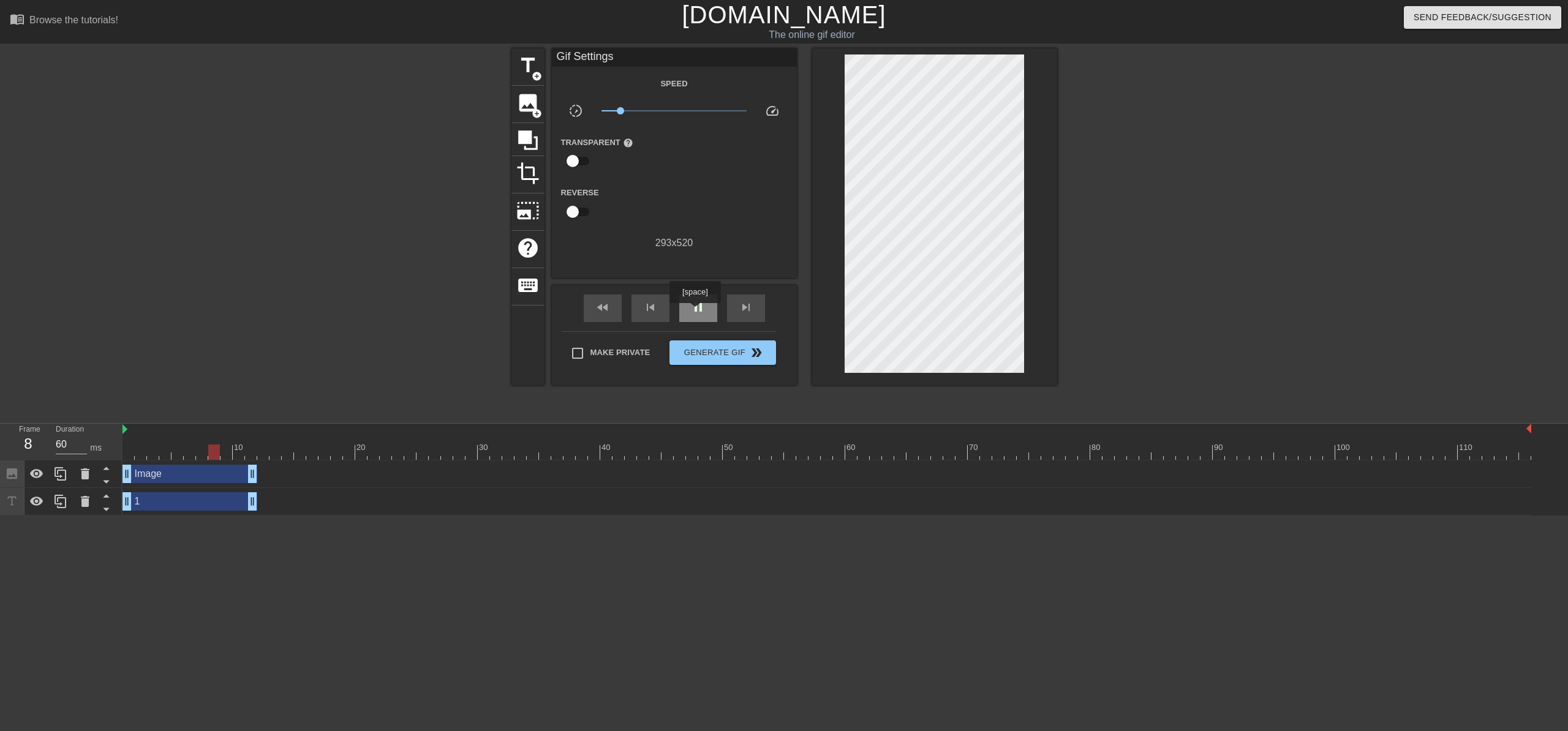
click at [694, 312] on span "pause" at bounding box center [699, 308] width 15 height 15
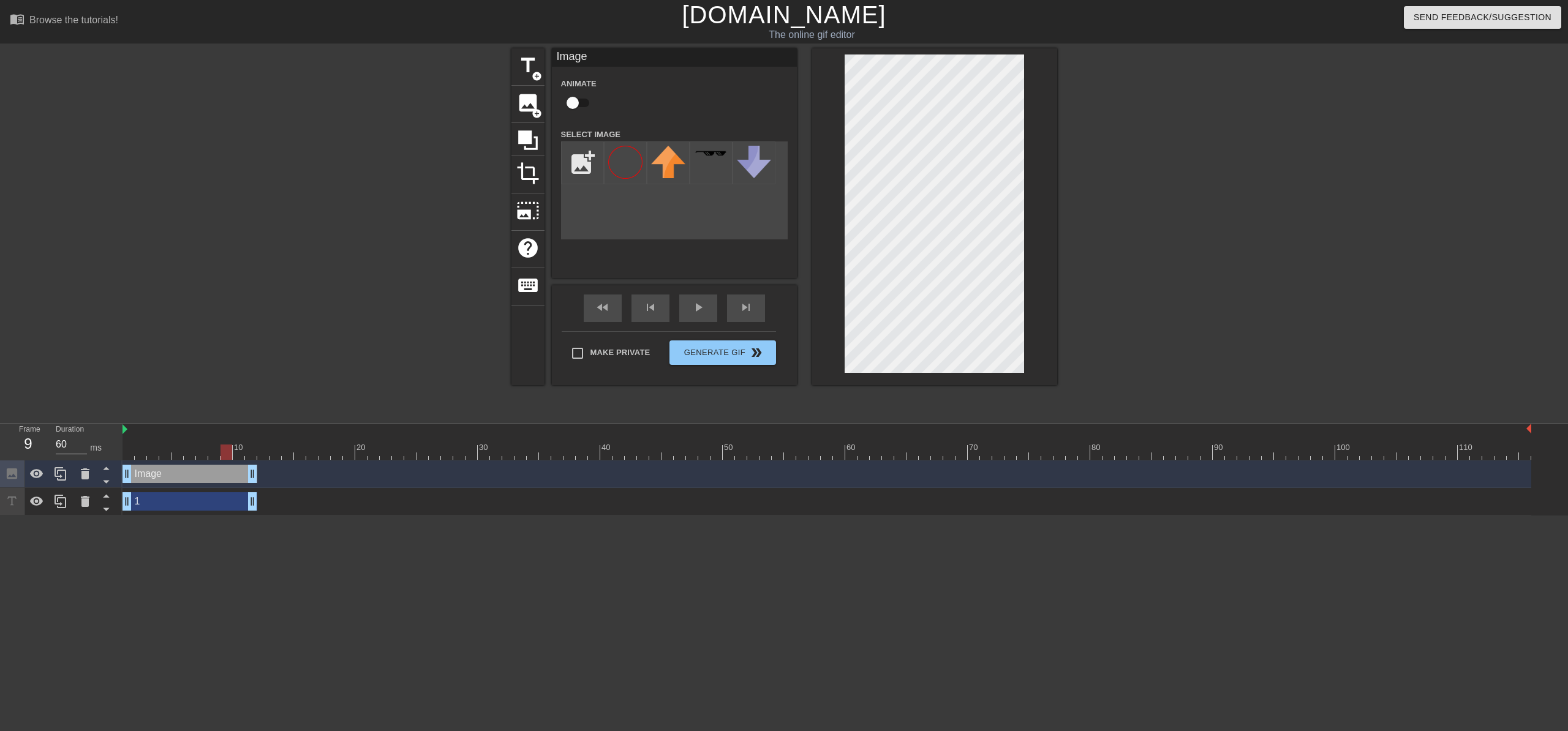
click at [180, 504] on div "1 drag_handle drag_handle" at bounding box center [189, 502] width 135 height 18
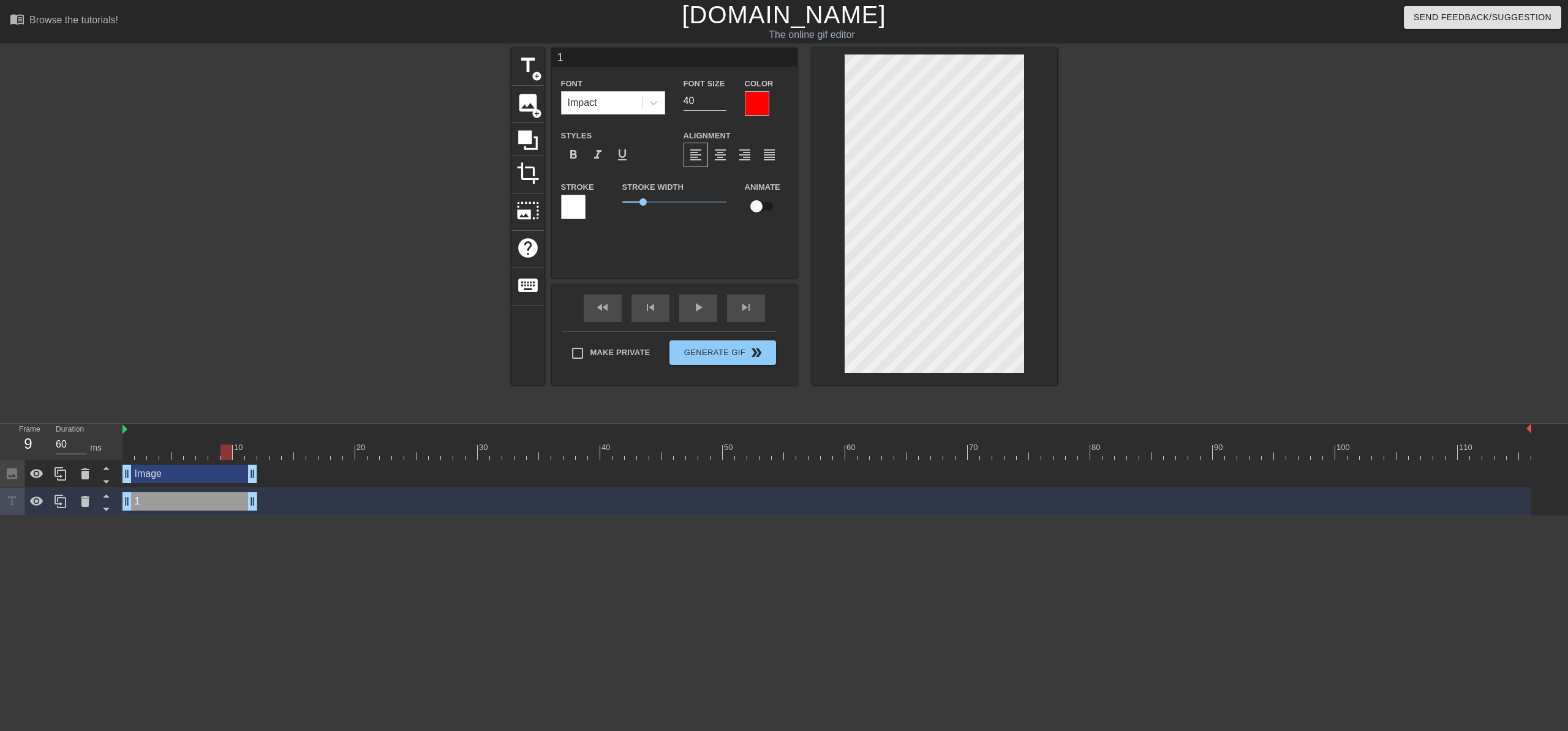
click at [1120, 295] on div at bounding box center [1164, 232] width 184 height 367
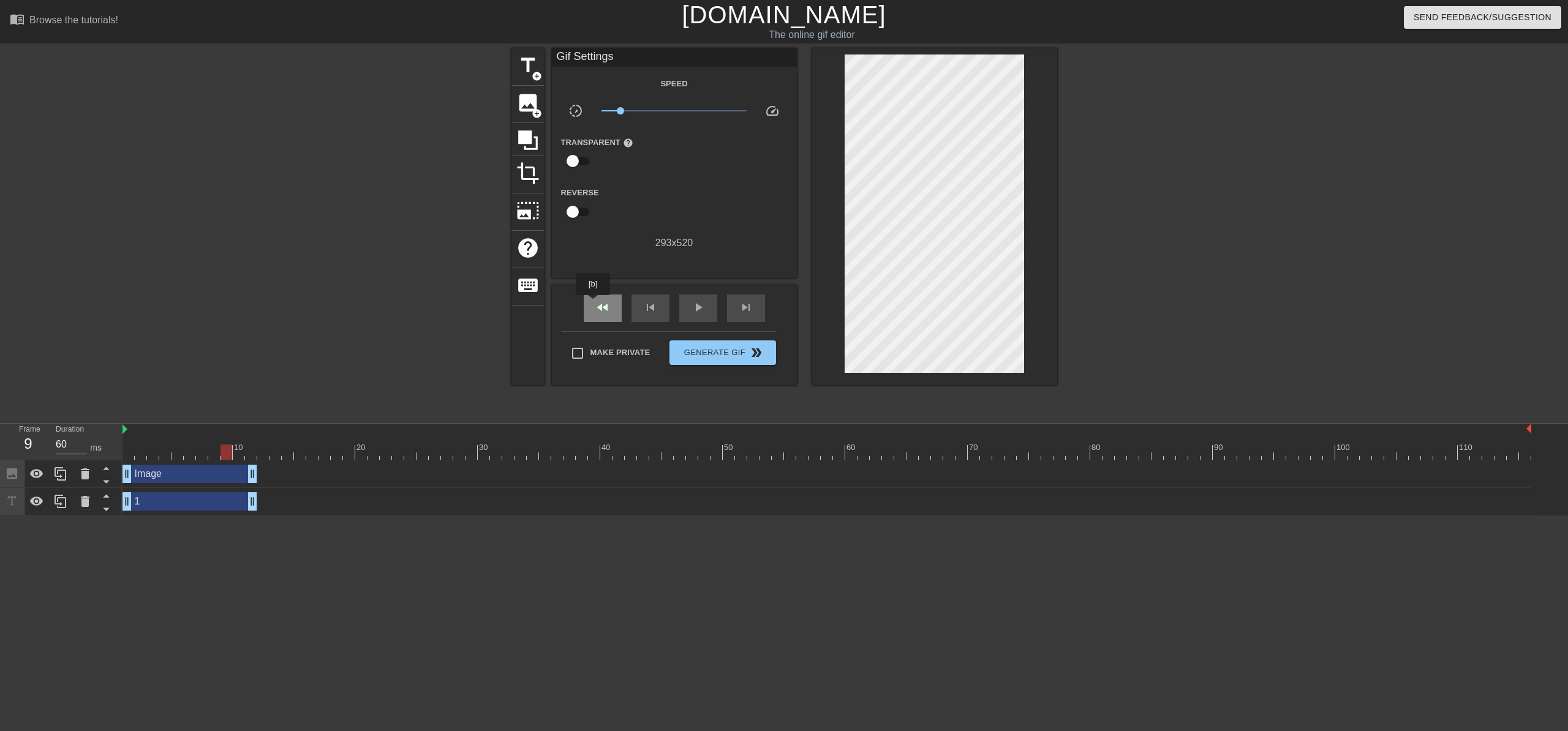
click at [593, 304] on div "fast_rewind" at bounding box center [602, 308] width 38 height 28
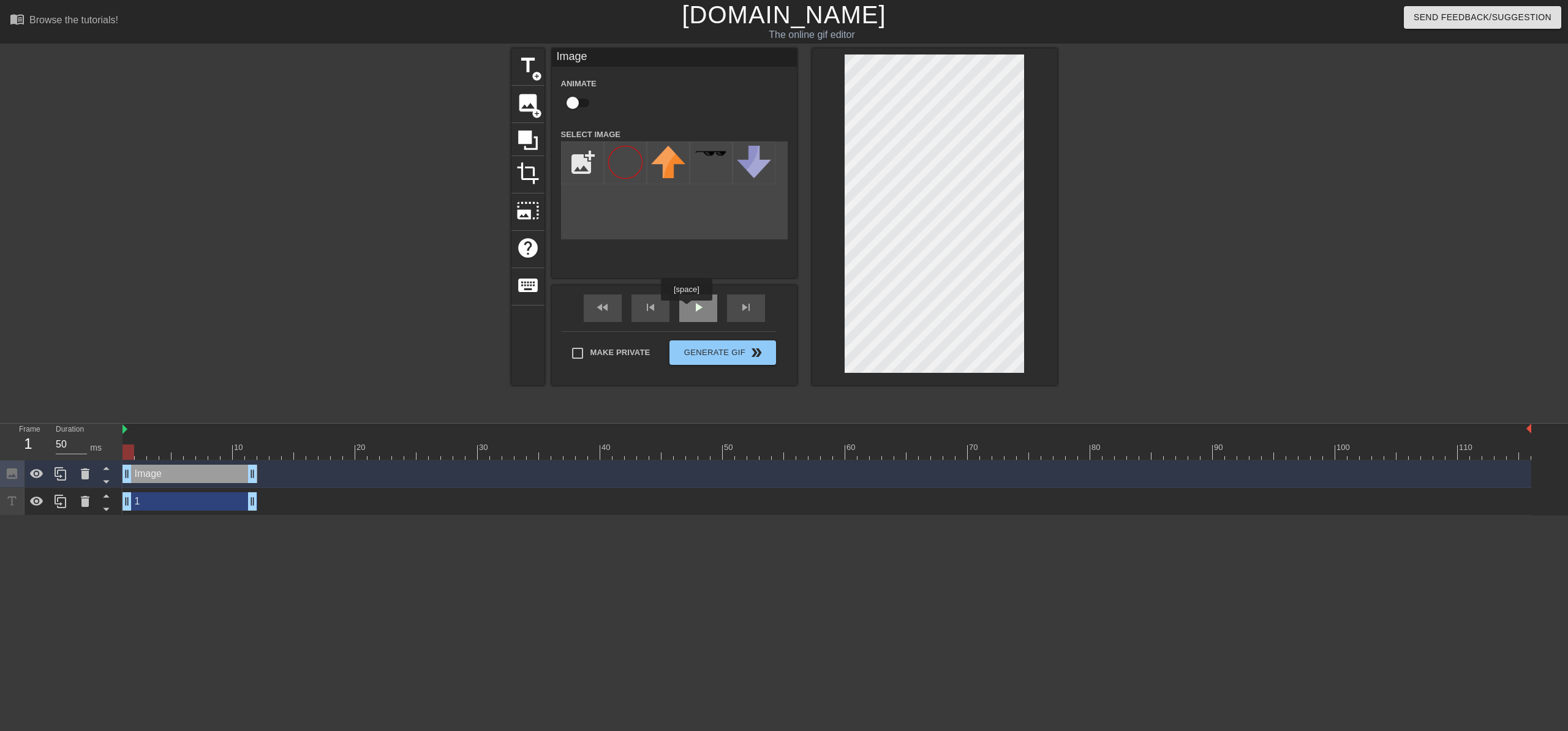
click at [688, 309] on div "play_arrow" at bounding box center [698, 308] width 38 height 28
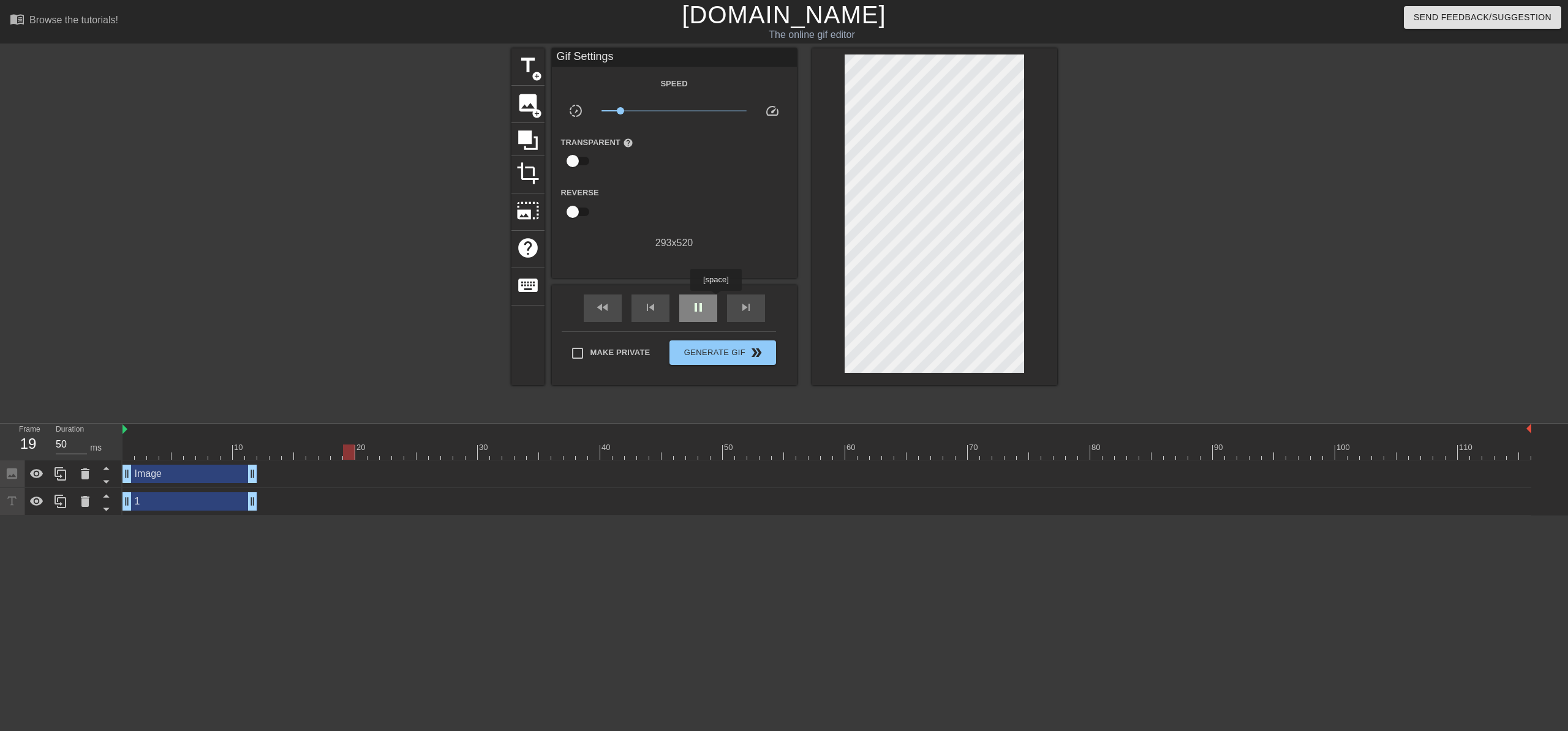
type input "60"
click at [704, 301] on span "pause" at bounding box center [699, 308] width 15 height 15
click at [537, 59] on span "title" at bounding box center [528, 65] width 23 height 23
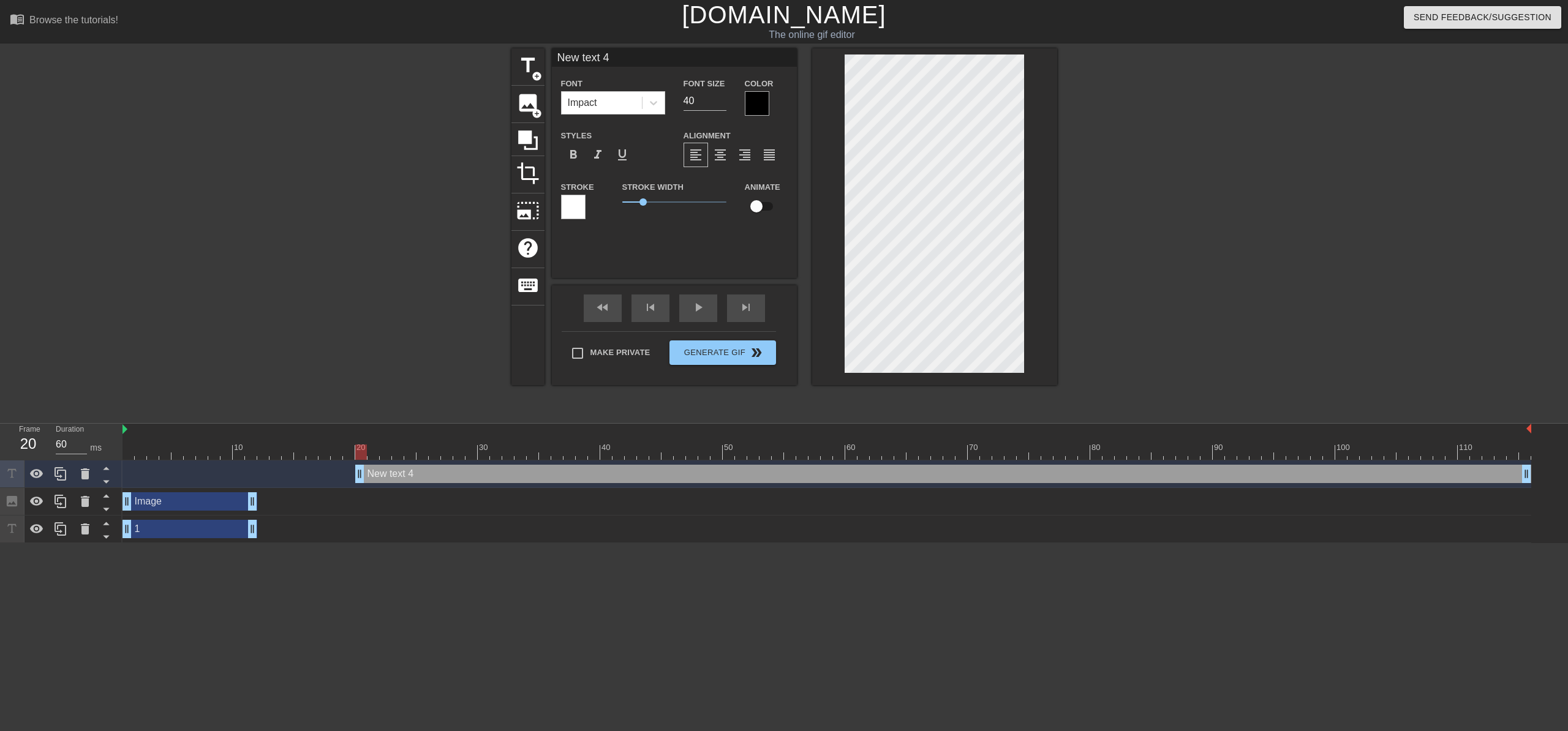
click at [609, 58] on input "New text 4" at bounding box center [674, 58] width 245 height 18
type input "2"
click at [762, 108] on div at bounding box center [756, 103] width 24 height 24
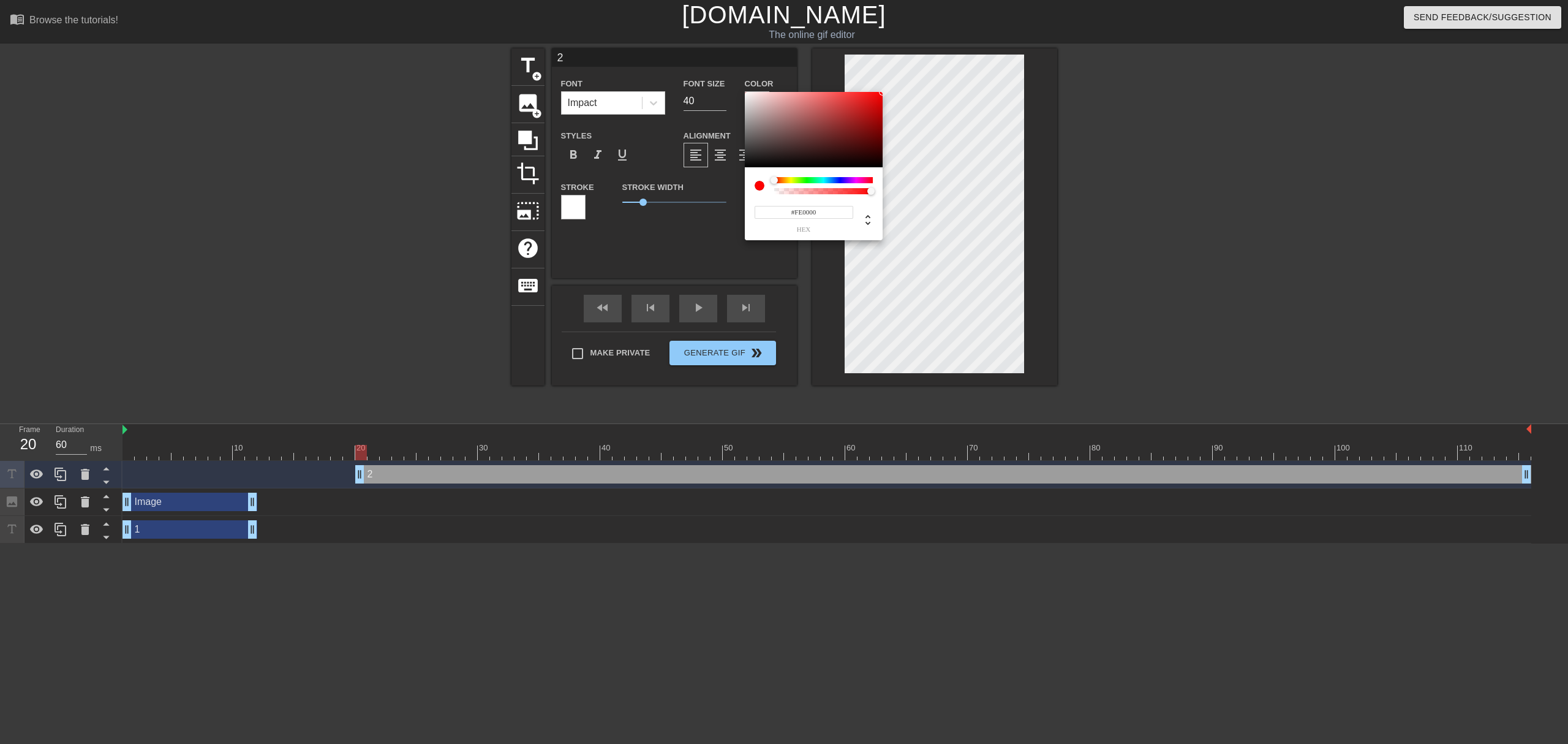
type input "#FF0000"
drag, startPoint x: 858, startPoint y: 105, endPoint x: 894, endPoint y: 90, distance: 39.0
click at [894, 90] on div "#FF0000 hex" at bounding box center [784, 372] width 1568 height 744
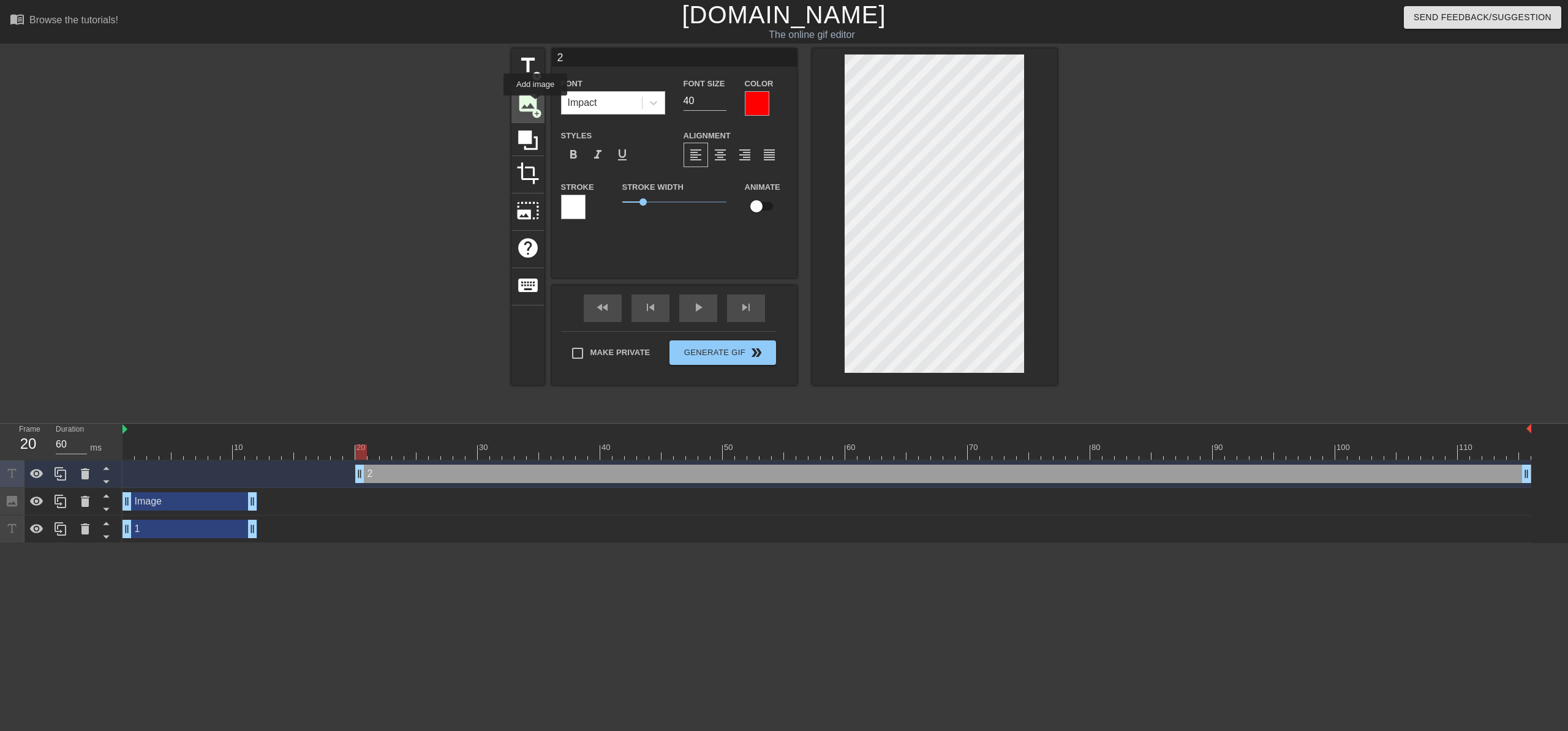
click at [535, 104] on span "image" at bounding box center [528, 103] width 23 height 23
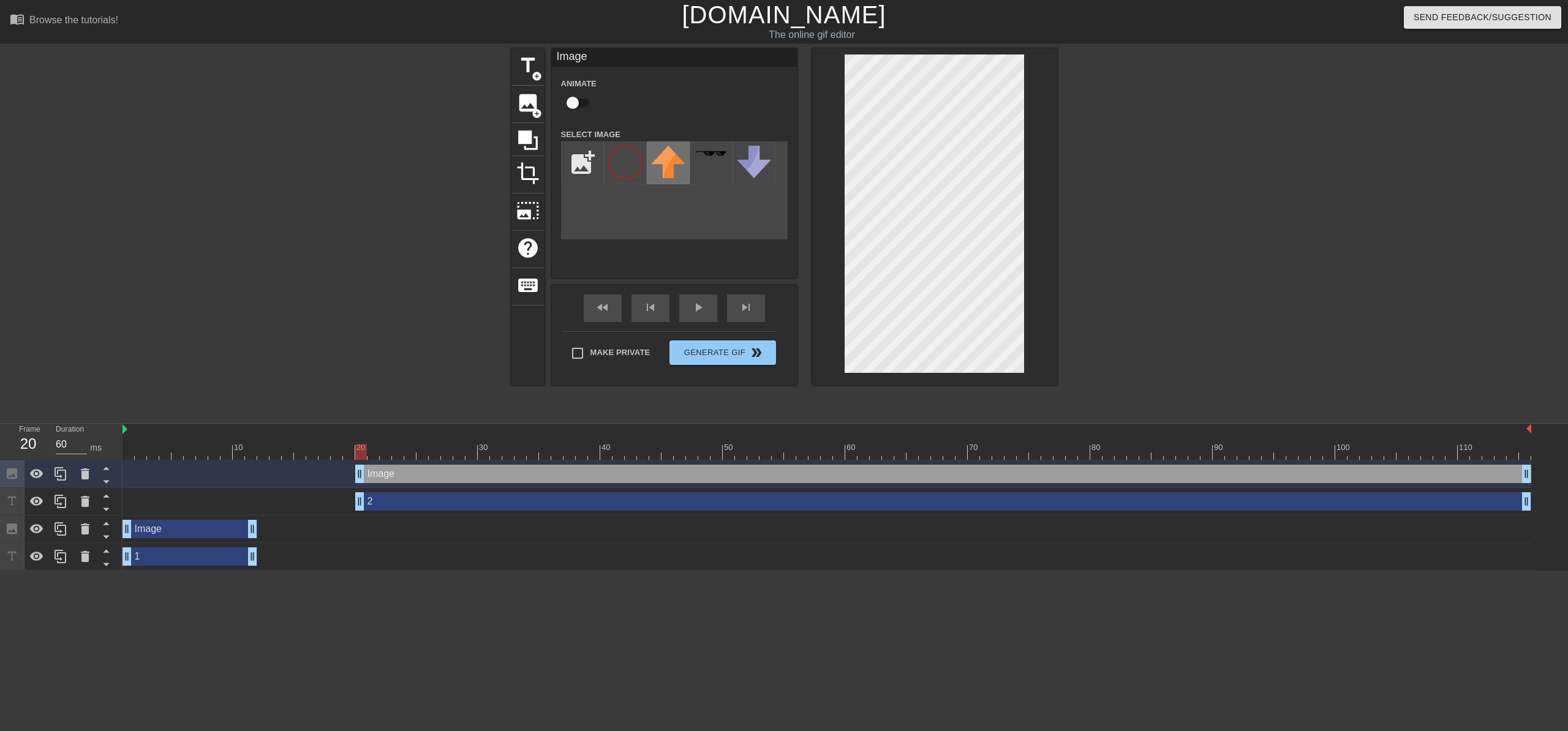
click at [658, 166] on img at bounding box center [668, 161] width 34 height 33
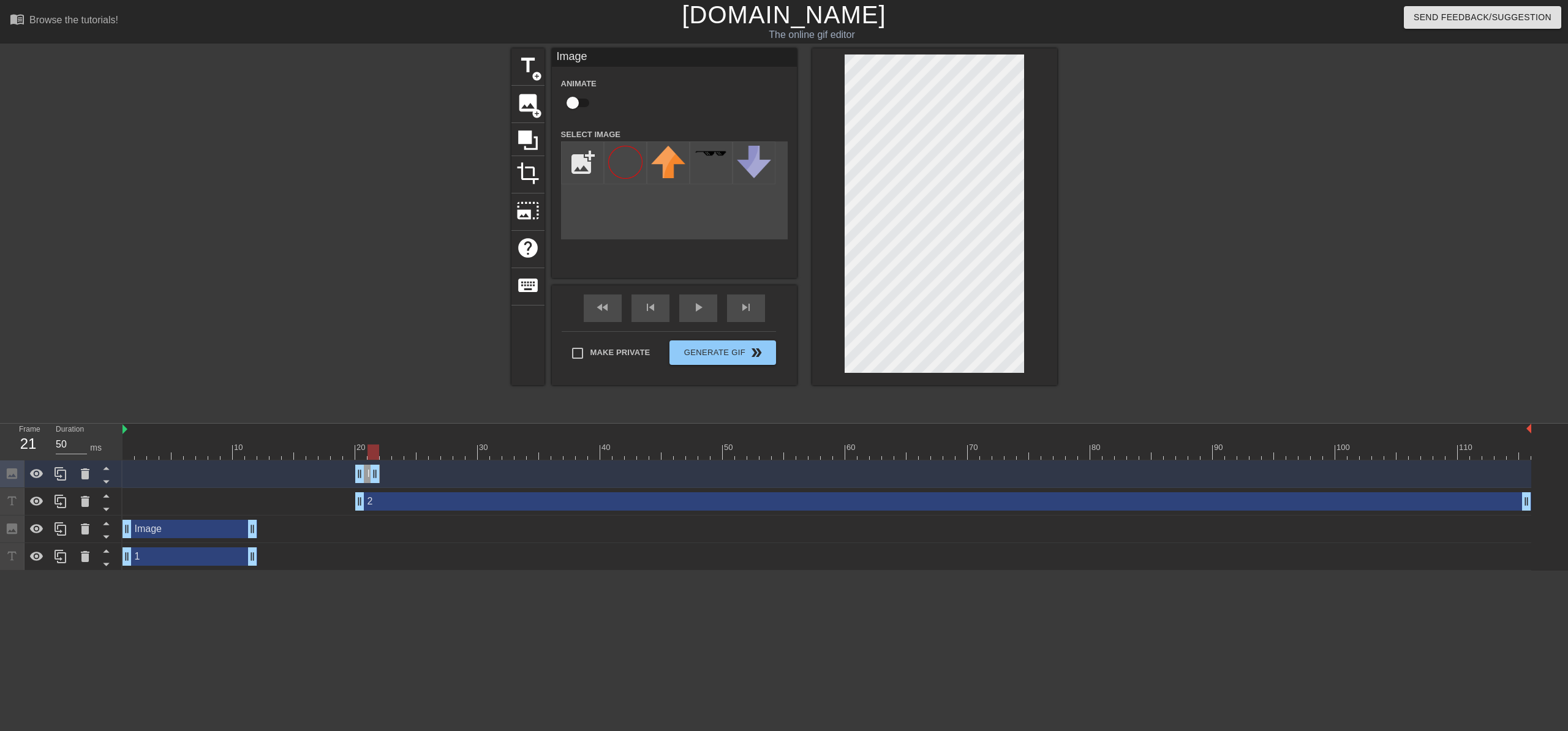
drag, startPoint x: 1530, startPoint y: 473, endPoint x: 376, endPoint y: 504, distance: 1154.4
click at [376, 504] on div "Image drag_handle drag_handle 2 drag_handle drag_handle Image drag_handle drag_…" at bounding box center [845, 516] width 1446 height 110
drag, startPoint x: 373, startPoint y: 456, endPoint x: 327, endPoint y: 456, distance: 46.0
click at [327, 456] on div at bounding box center [325, 452] width 12 height 15
drag, startPoint x: 362, startPoint y: 500, endPoint x: 351, endPoint y: 502, distance: 11.2
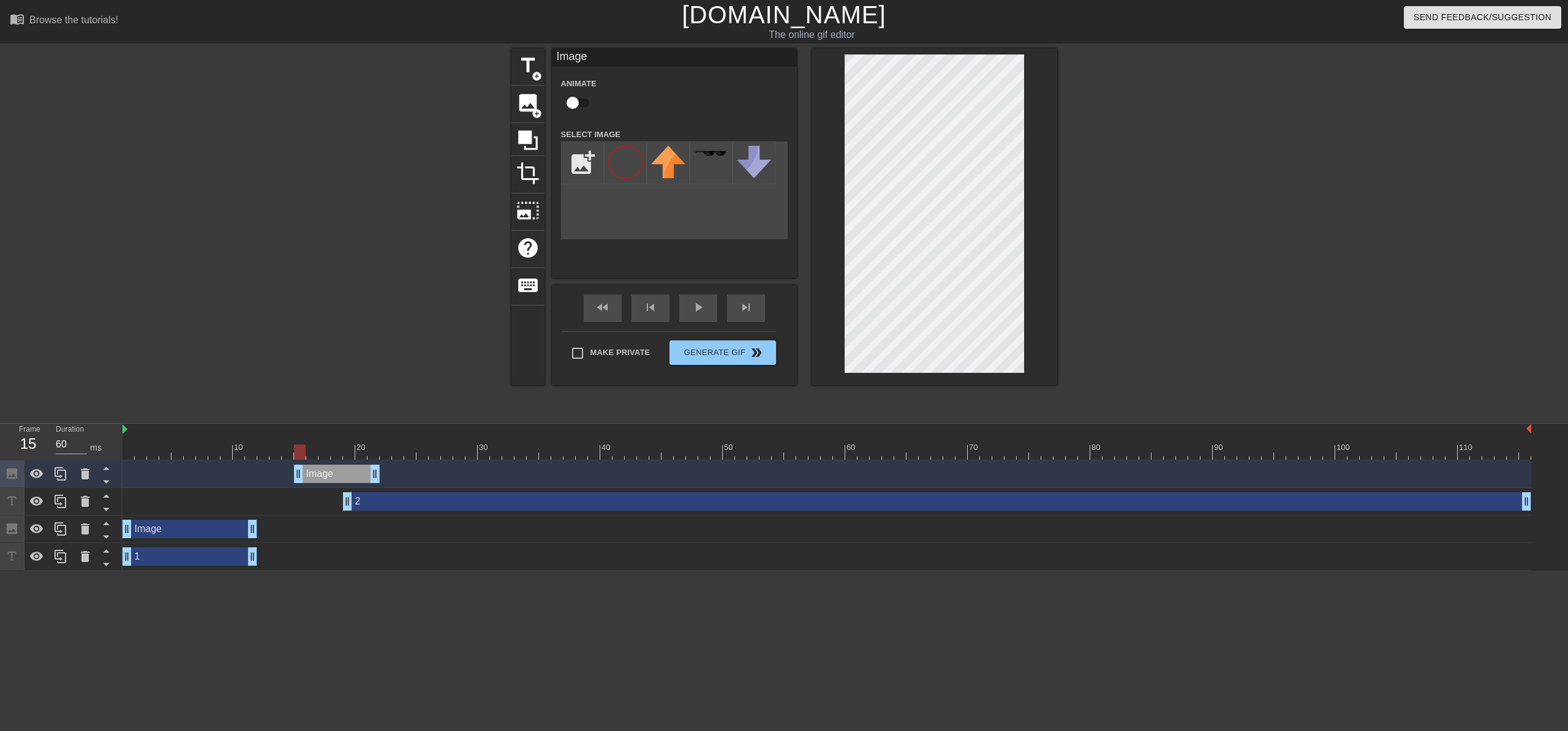
drag, startPoint x: 358, startPoint y: 478, endPoint x: 298, endPoint y: 480, distance: 60.0
click at [751, 312] on span "skip_next" at bounding box center [746, 308] width 15 height 15
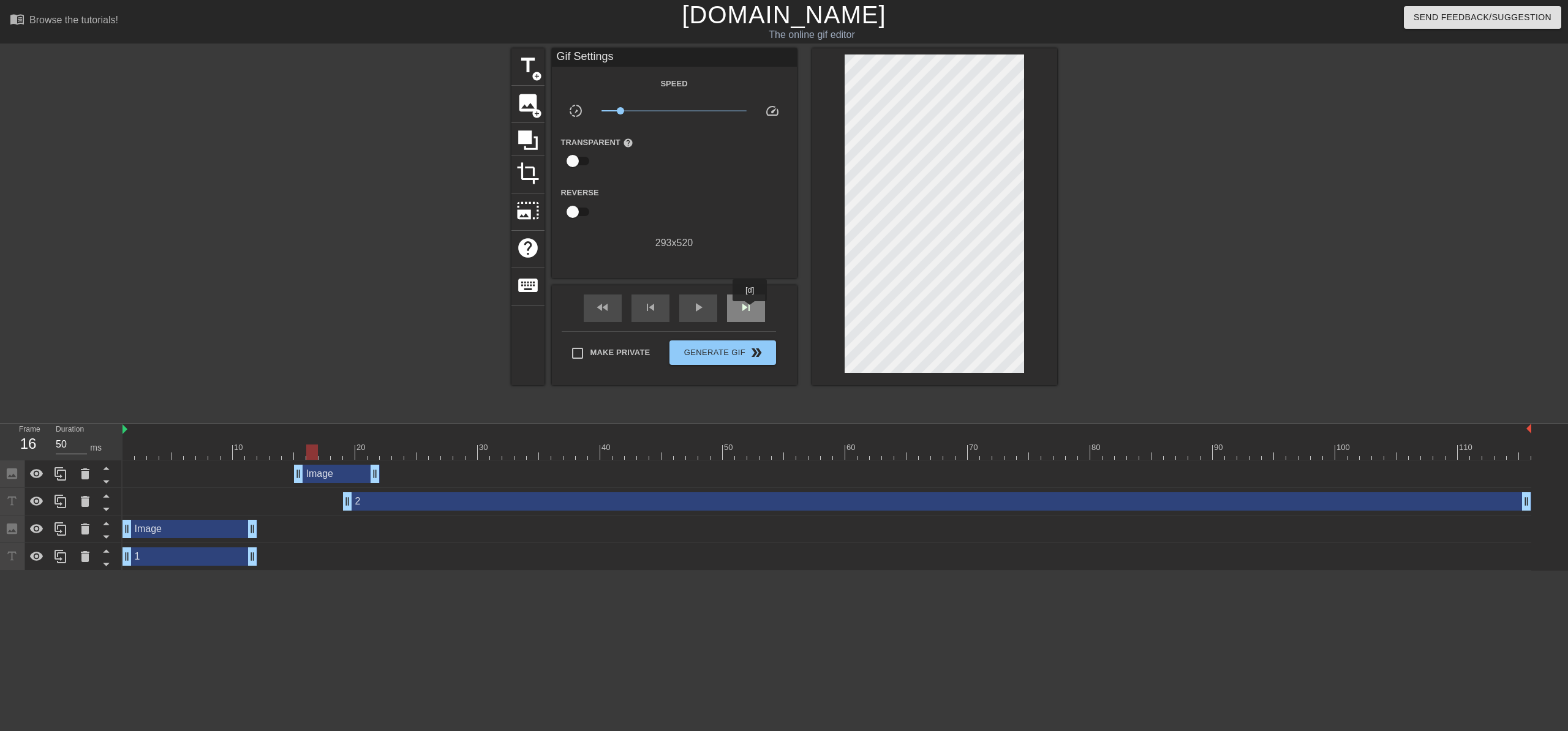
click at [751, 309] on span "skip_next" at bounding box center [746, 308] width 15 height 15
click at [749, 309] on span "skip_next" at bounding box center [746, 308] width 15 height 15
click at [746, 309] on span "skip_next" at bounding box center [746, 308] width 15 height 15
click at [745, 308] on span "skip_next" at bounding box center [746, 308] width 15 height 15
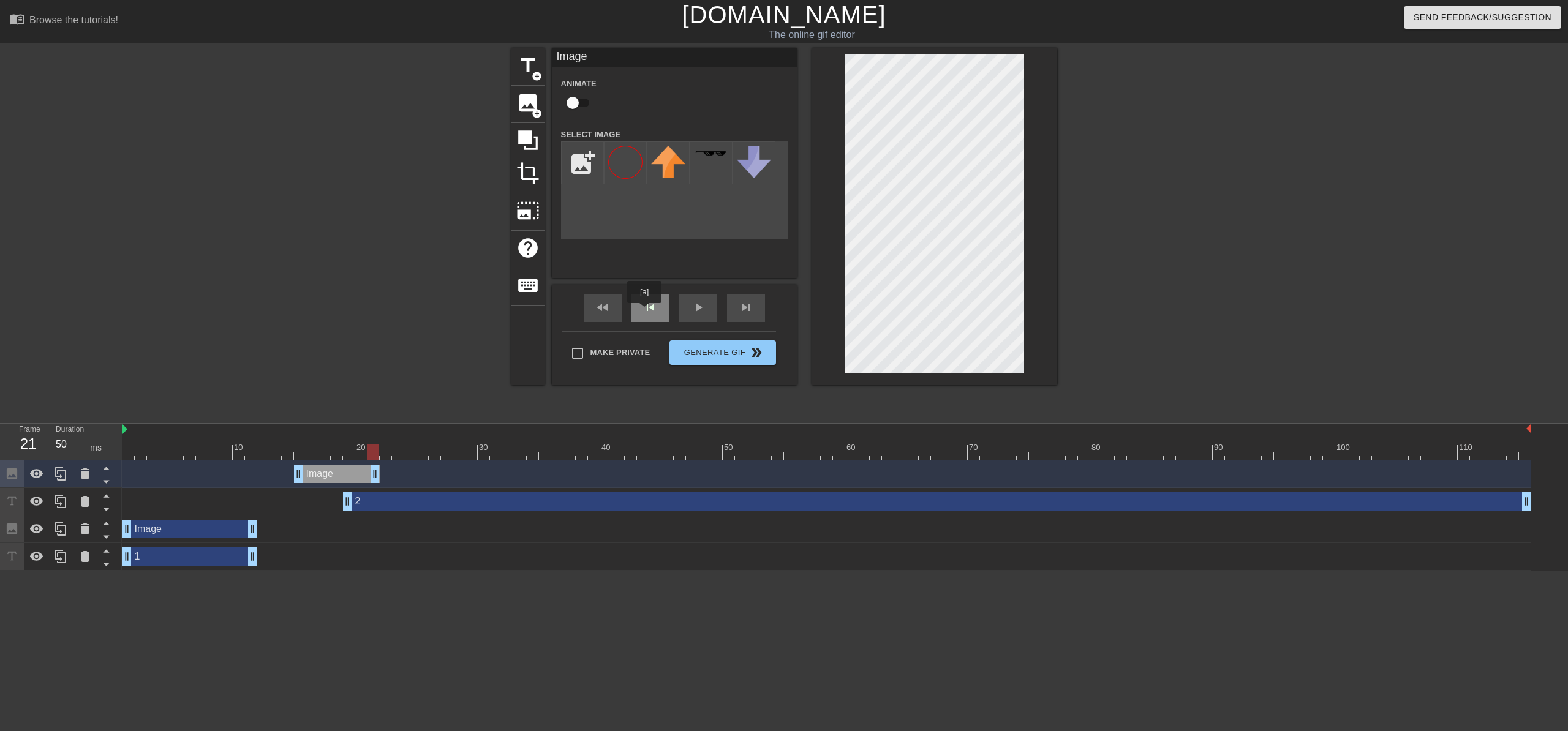
click at [644, 311] on span "skip_previous" at bounding box center [651, 308] width 15 height 15
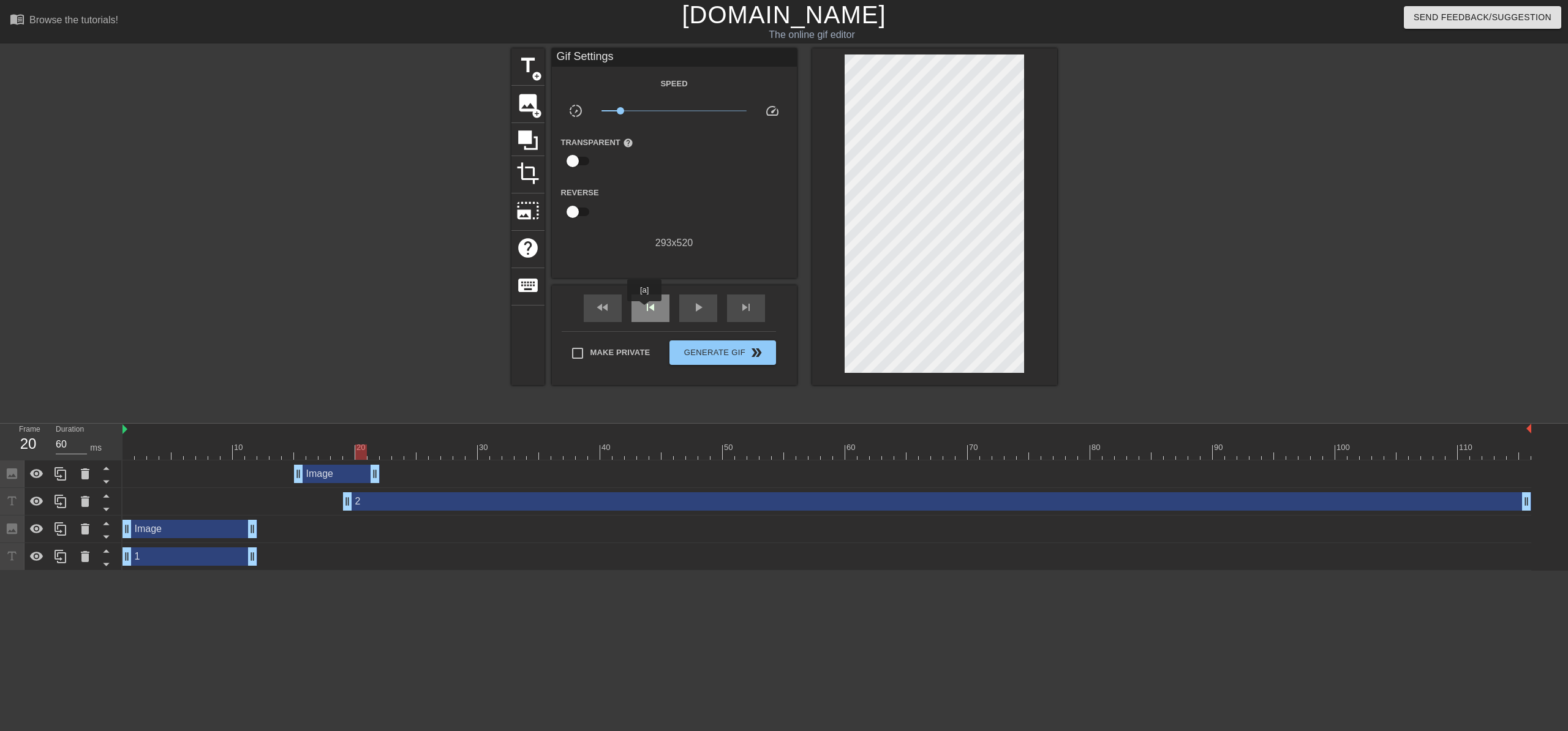
click at [644, 309] on span "skip_previous" at bounding box center [651, 308] width 15 height 15
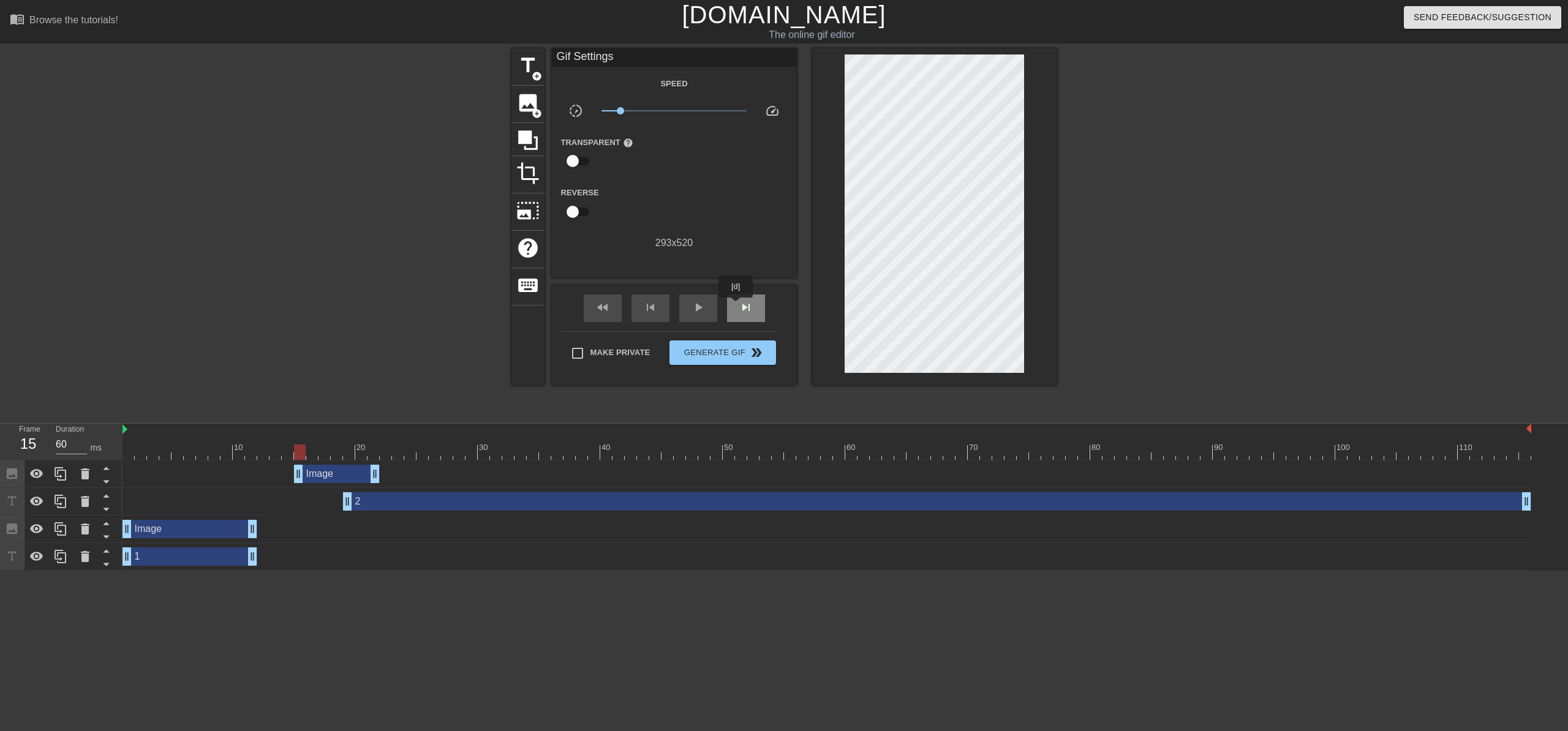
click at [736, 306] on div "skip_next" at bounding box center [746, 308] width 38 height 28
click at [734, 305] on div "skip_next" at bounding box center [746, 308] width 38 height 28
click at [730, 304] on div "skip_next" at bounding box center [746, 308] width 38 height 28
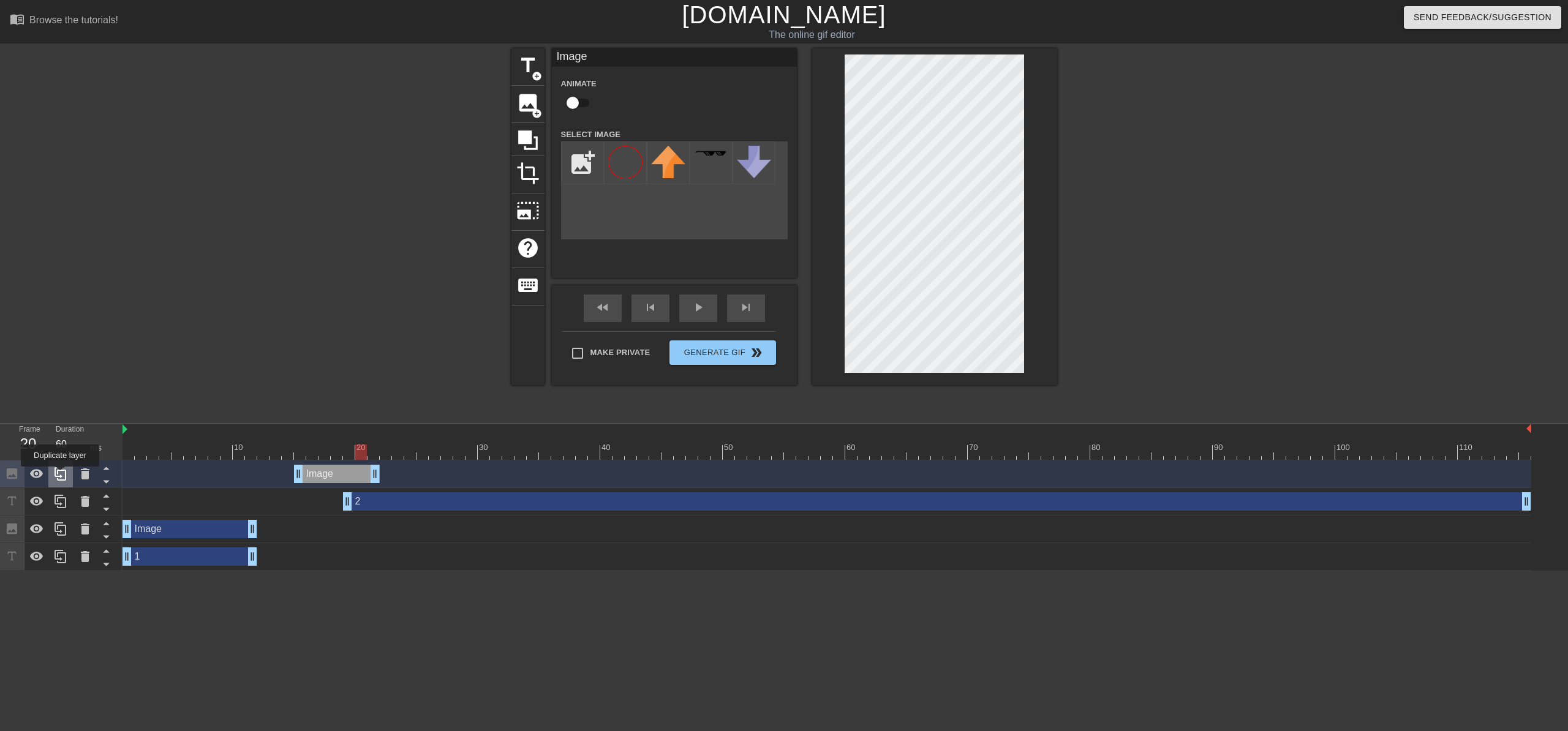
click at [60, 475] on icon at bounding box center [61, 474] width 15 height 15
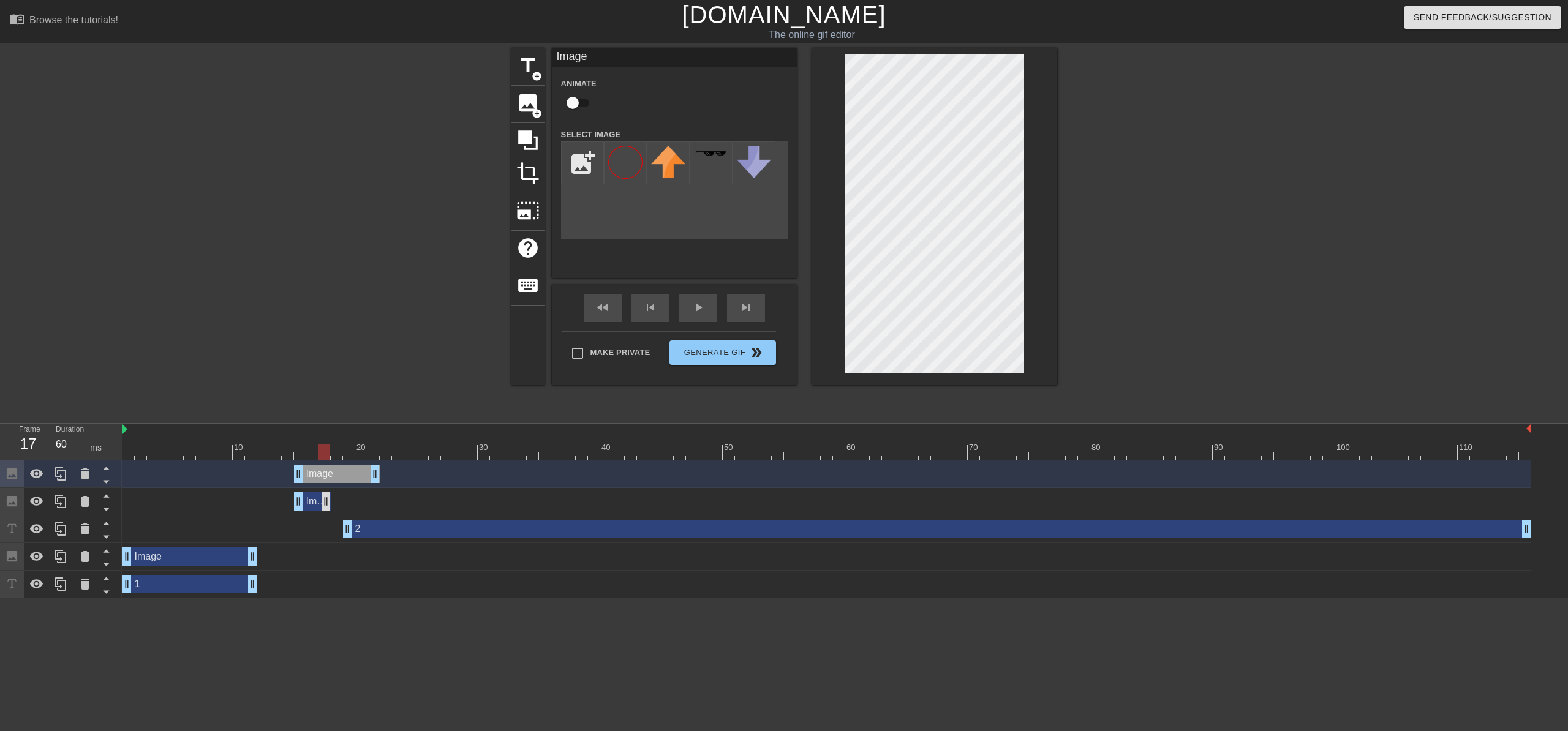
drag, startPoint x: 372, startPoint y: 502, endPoint x: 327, endPoint y: 504, distance: 45.0
drag, startPoint x: 328, startPoint y: 502, endPoint x: 337, endPoint y: 503, distance: 9.1
drag, startPoint x: 339, startPoint y: 478, endPoint x: 383, endPoint y: 482, distance: 44.2
click at [383, 482] on div "Image drag_handle drag_handle" at bounding box center [386, 474] width 86 height 18
drag, startPoint x: 349, startPoint y: 454, endPoint x: 527, endPoint y: 458, distance: 178.0
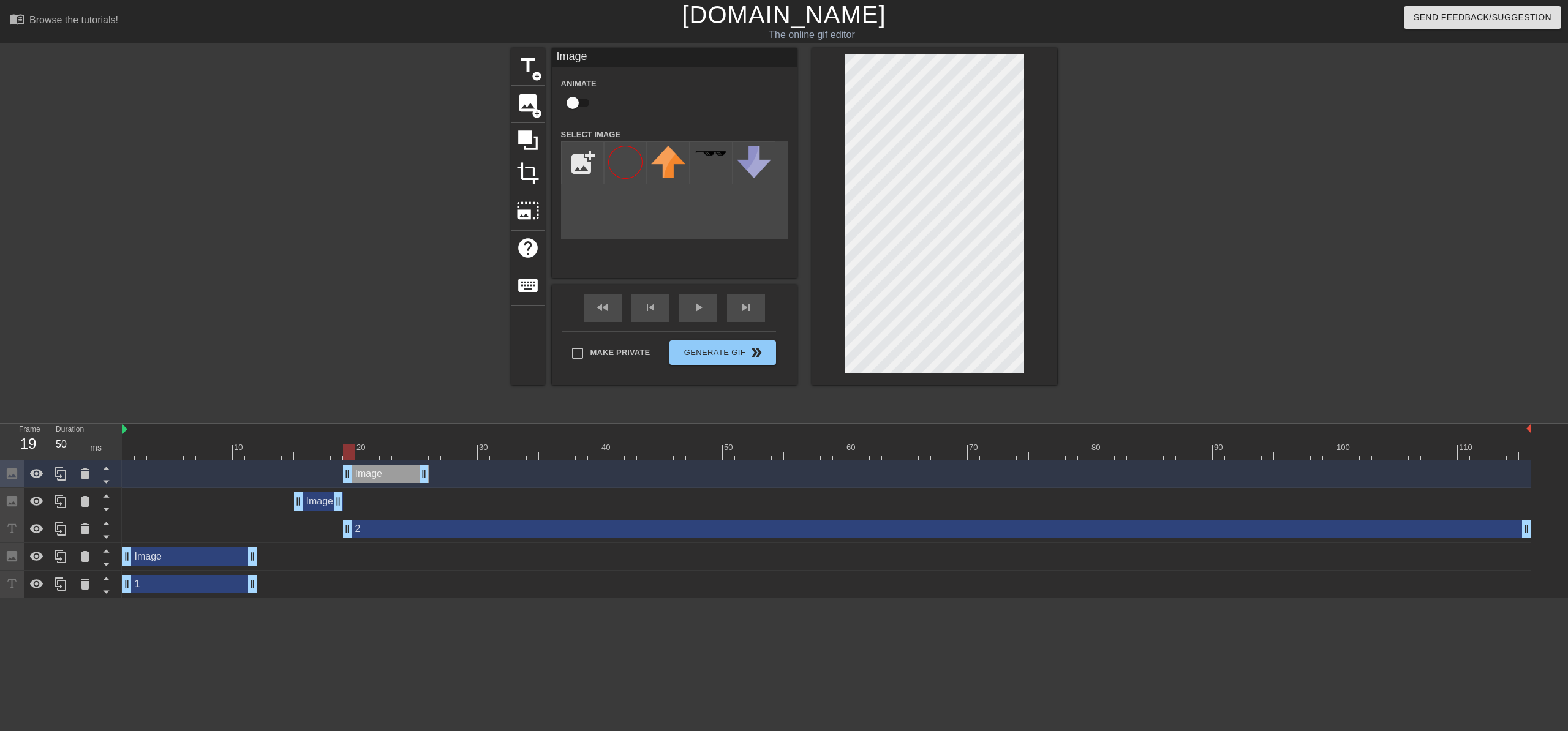
click at [349, 458] on div at bounding box center [349, 452] width 12 height 15
drag, startPoint x: 346, startPoint y: 456, endPoint x: 388, endPoint y: 456, distance: 42.0
click at [388, 456] on div at bounding box center [827, 452] width 1409 height 15
click at [62, 475] on icon at bounding box center [61, 474] width 15 height 15
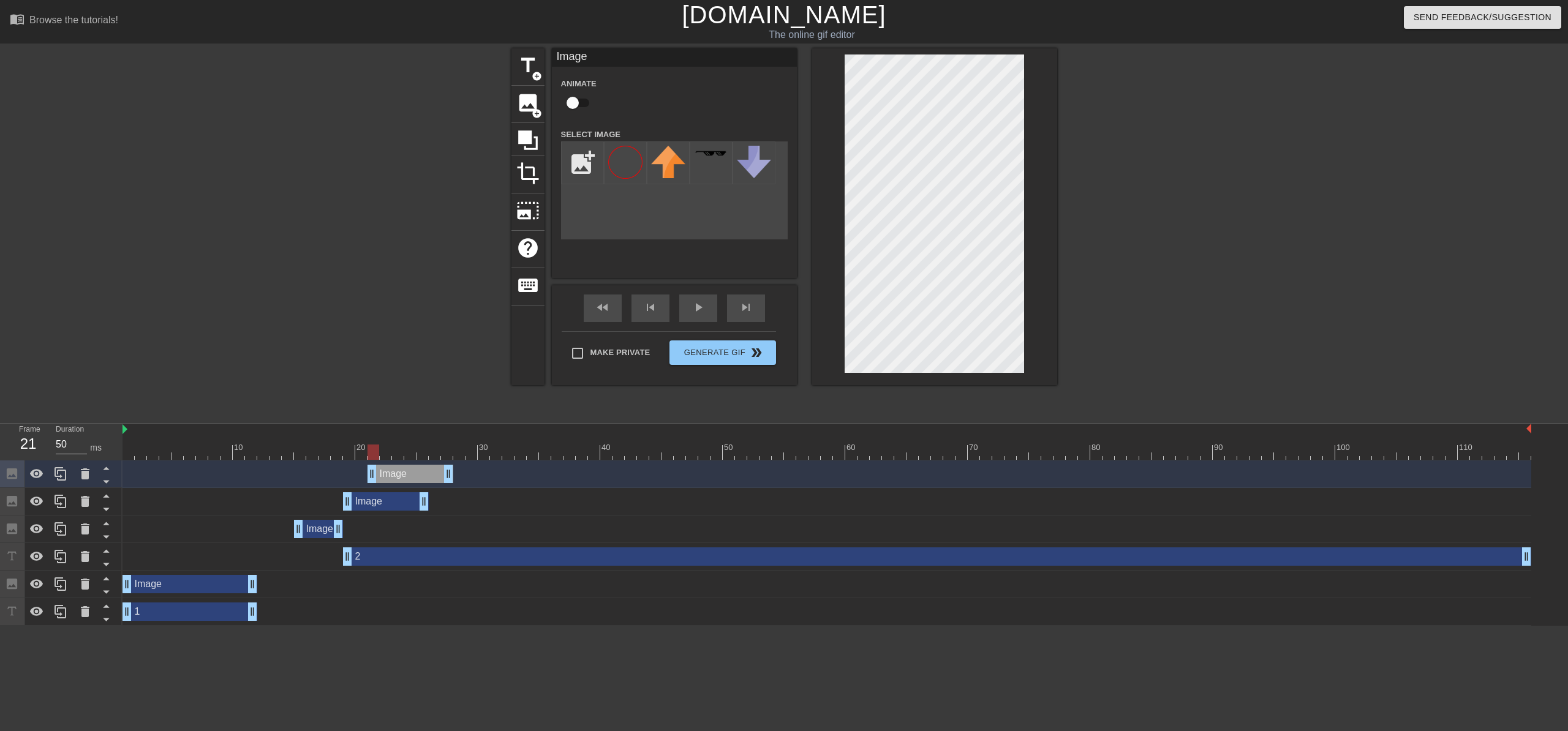
drag, startPoint x: 387, startPoint y: 473, endPoint x: 408, endPoint y: 482, distance: 22.8
click at [408, 482] on div "Image drag_handle drag_handle" at bounding box center [410, 474] width 86 height 18
click at [749, 309] on span "skip_next" at bounding box center [746, 308] width 15 height 15
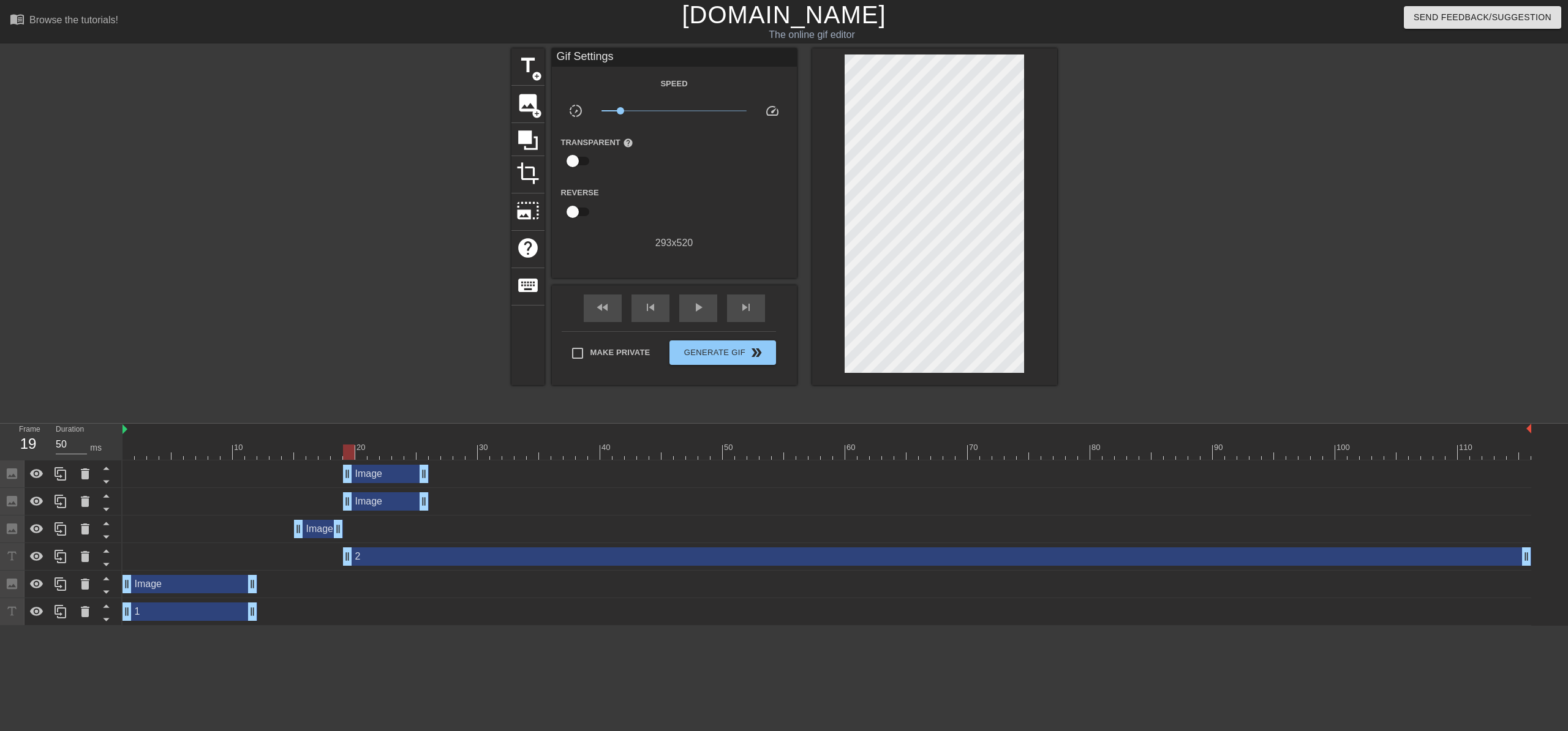
drag, startPoint x: 409, startPoint y: 477, endPoint x: 385, endPoint y: 477, distance: 24.0
click at [385, 477] on div "Image drag_handle drag_handle" at bounding box center [386, 474] width 86 height 18
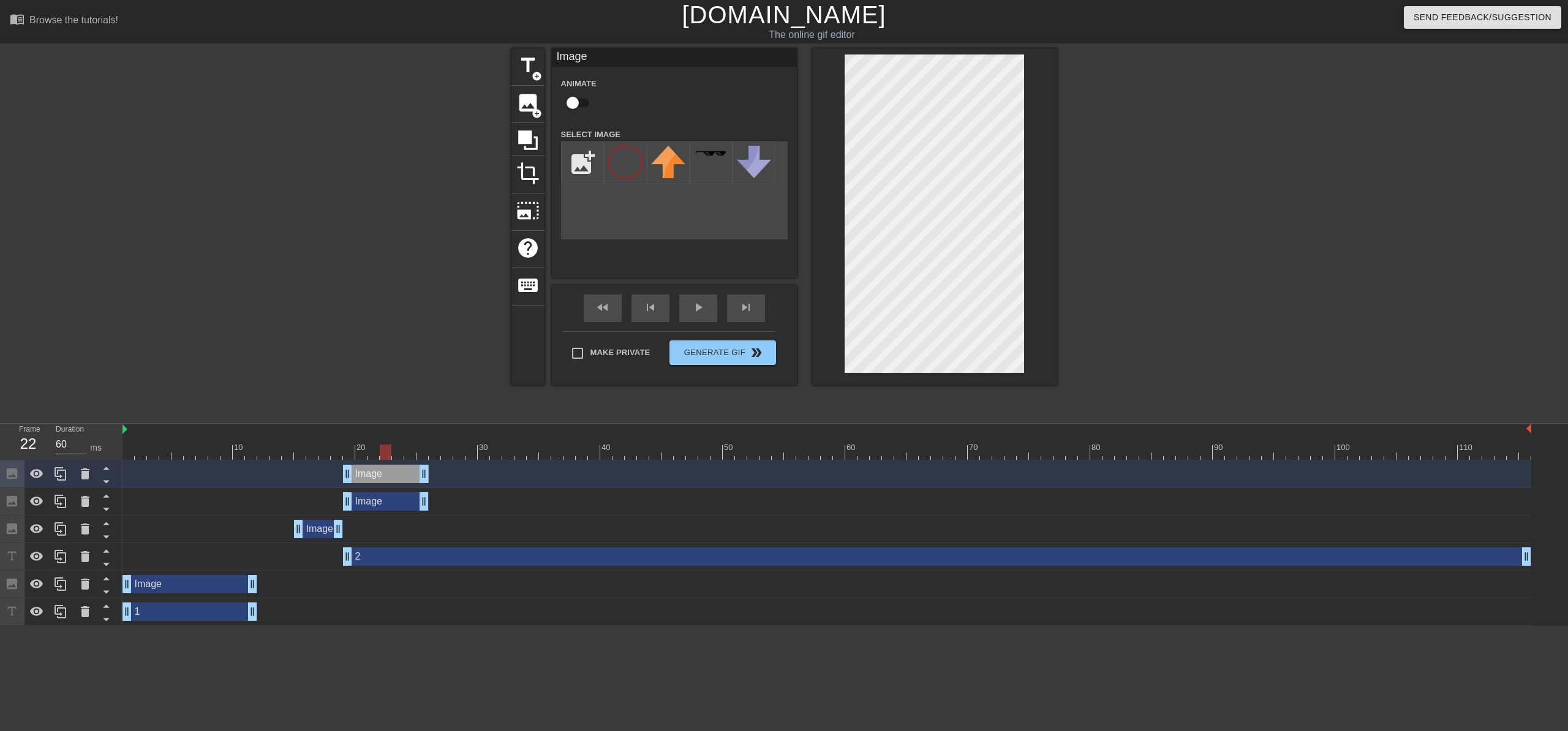
drag, startPoint x: 349, startPoint y: 452, endPoint x: 386, endPoint y: 452, distance: 37.0
click at [386, 452] on div at bounding box center [386, 452] width 12 height 15
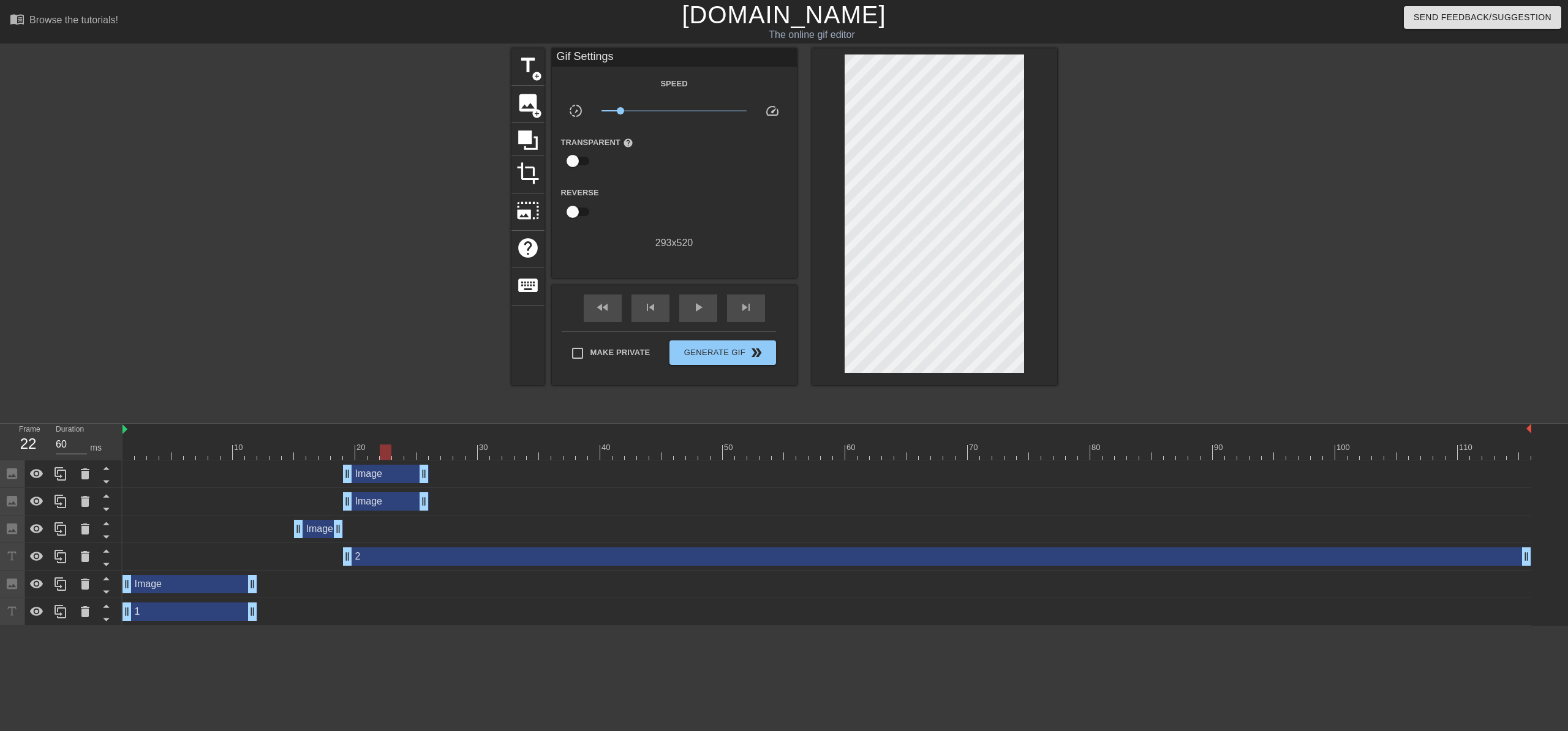
drag, startPoint x: 340, startPoint y: 476, endPoint x: 382, endPoint y: 471, distance: 42.3
click at [382, 471] on div "Image drag_handle drag_handle" at bounding box center [827, 474] width 1409 height 18
drag, startPoint x: 349, startPoint y: 475, endPoint x: 387, endPoint y: 475, distance: 38.0
drag, startPoint x: 419, startPoint y: 505, endPoint x: 375, endPoint y: 499, distance: 44.4
drag, startPoint x: 372, startPoint y: 453, endPoint x: 493, endPoint y: 452, distance: 121.0
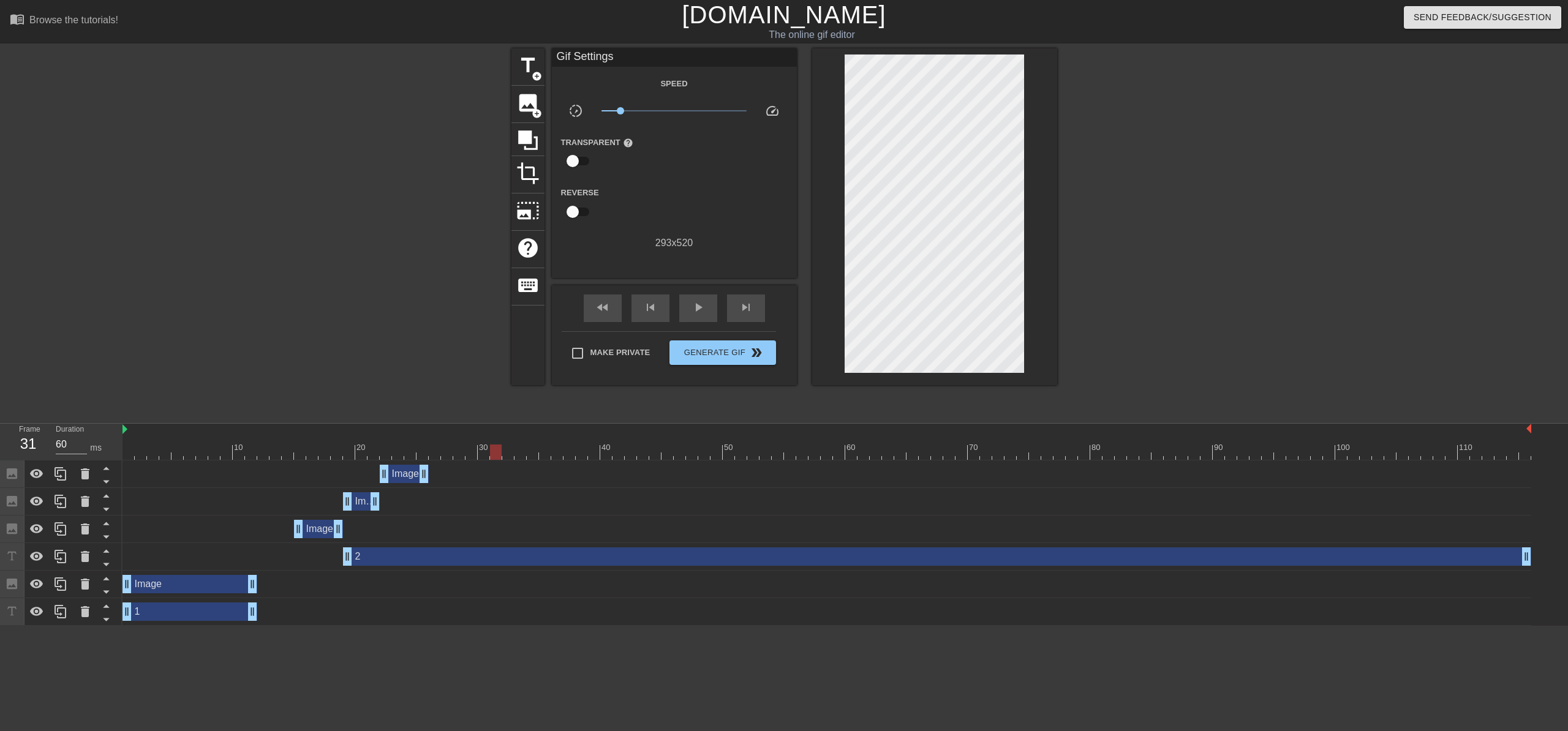
click at [493, 452] on div at bounding box center [496, 452] width 12 height 15
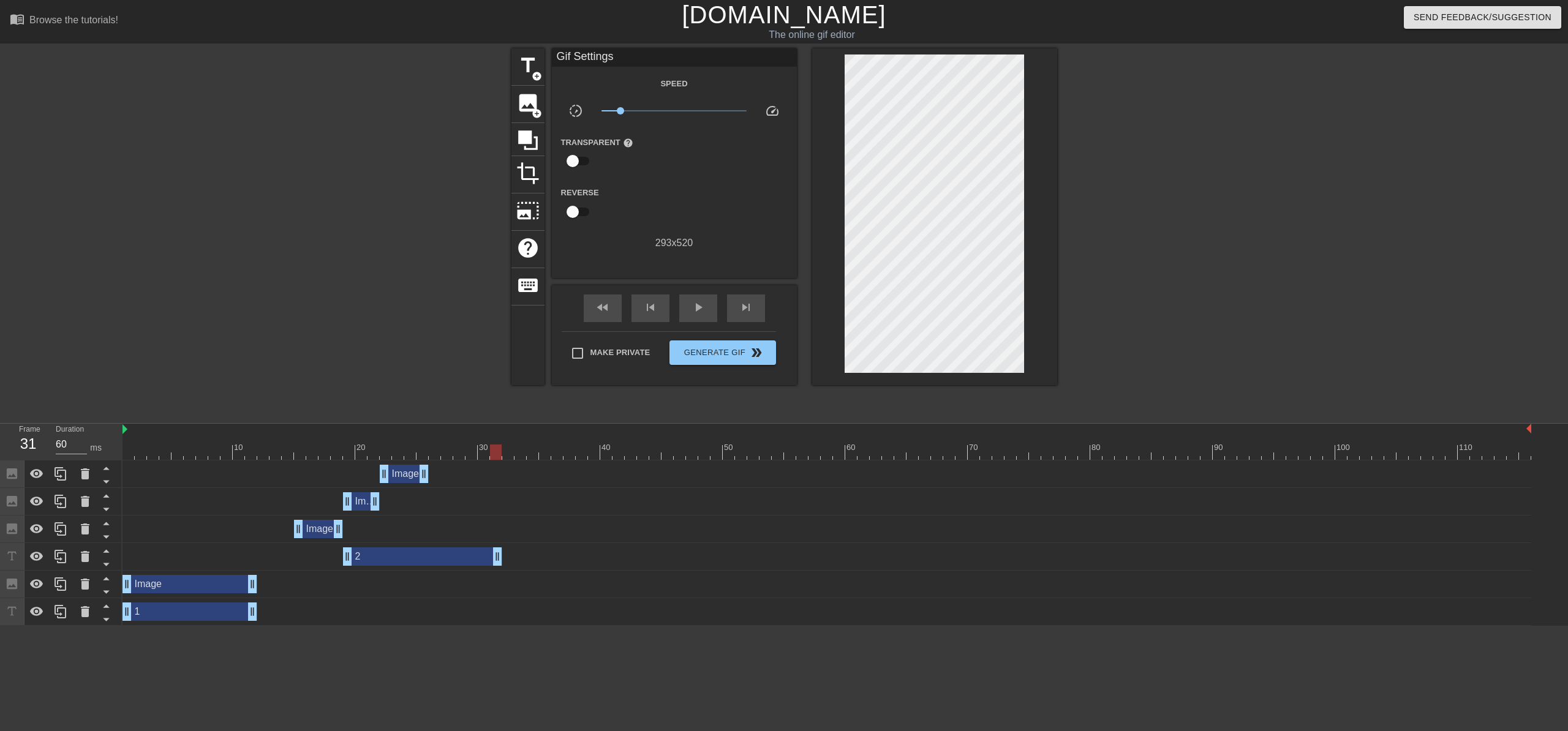
drag, startPoint x: 1528, startPoint y: 561, endPoint x: 498, endPoint y: 575, distance: 1030.1
click at [498, 575] on div "Image drag_handle drag_handle Image drag_handle drag_handle Image drag_handle d…" at bounding box center [845, 544] width 1446 height 166
click at [64, 556] on icon at bounding box center [61, 557] width 15 height 15
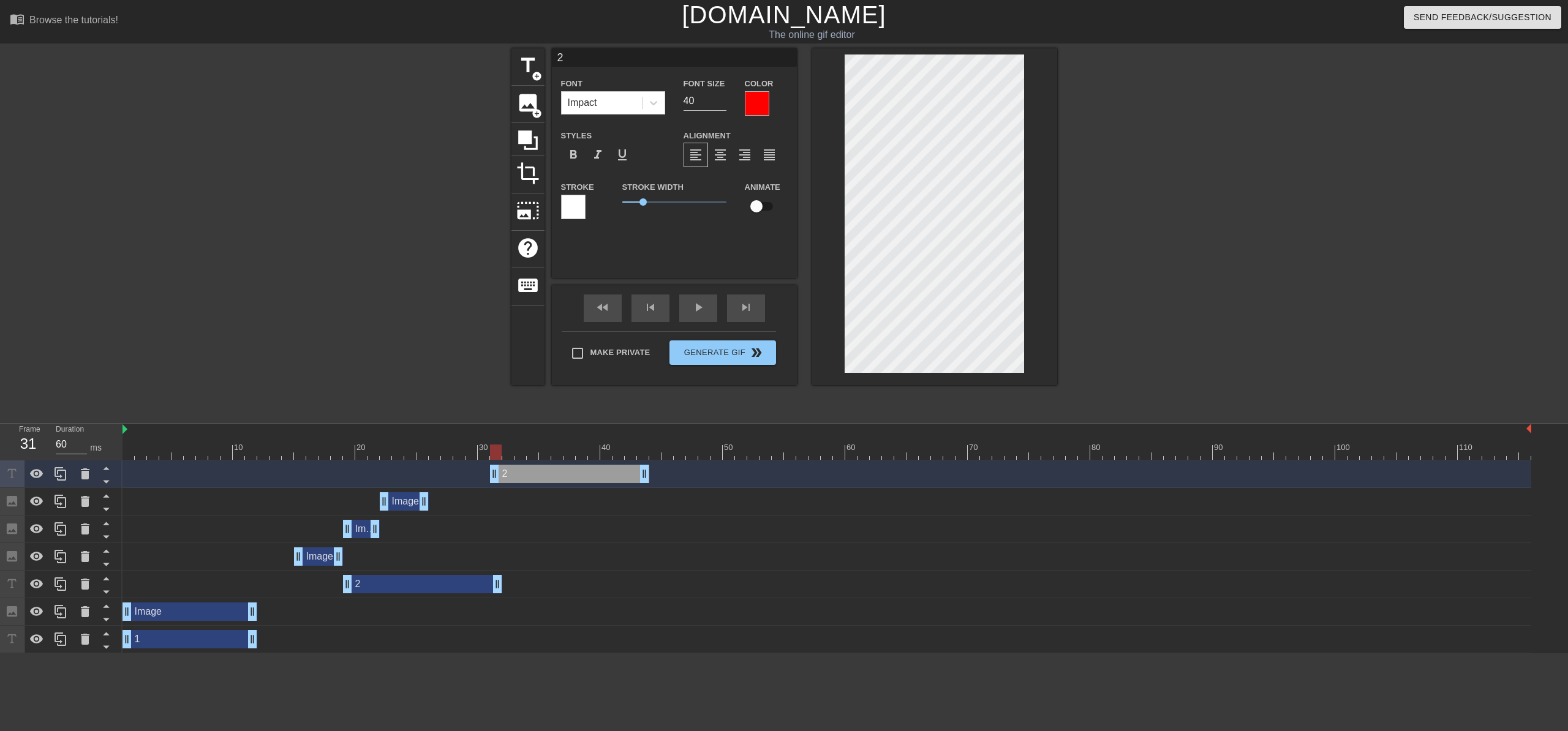
drag, startPoint x: 422, startPoint y: 477, endPoint x: 569, endPoint y: 479, distance: 147.0
click at [569, 478] on div "2 drag_handle drag_handle" at bounding box center [570, 474] width 159 height 18
type input "60"
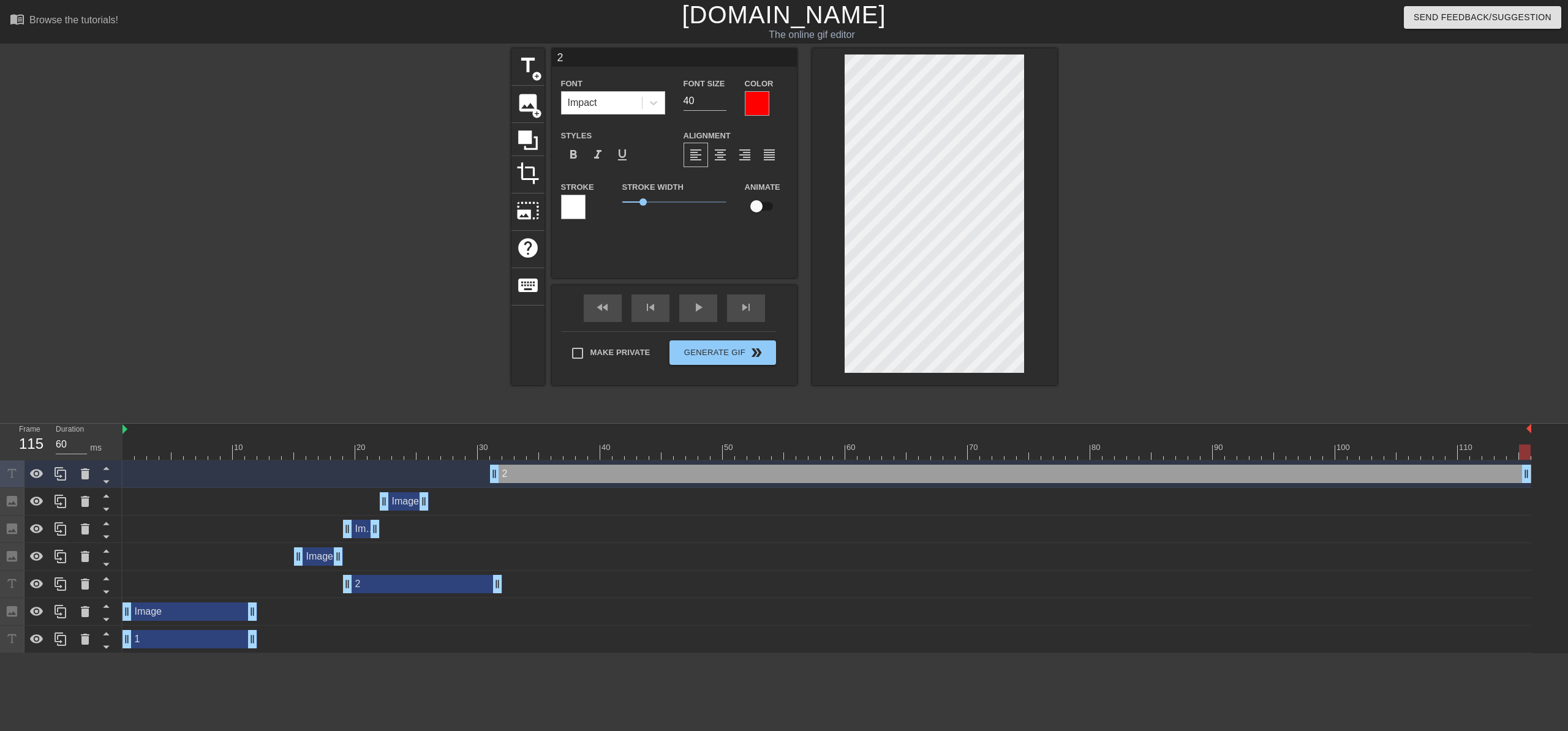
drag, startPoint x: 645, startPoint y: 474, endPoint x: 2164, endPoint y: 454, distance: 1519.1
click at [1568, 454] on html "menu_book Browse the tutorials! [DOMAIN_NAME] The online gif editor Send Feedba…" at bounding box center [784, 326] width 1568 height 653
type input "3"
type textarea "3"
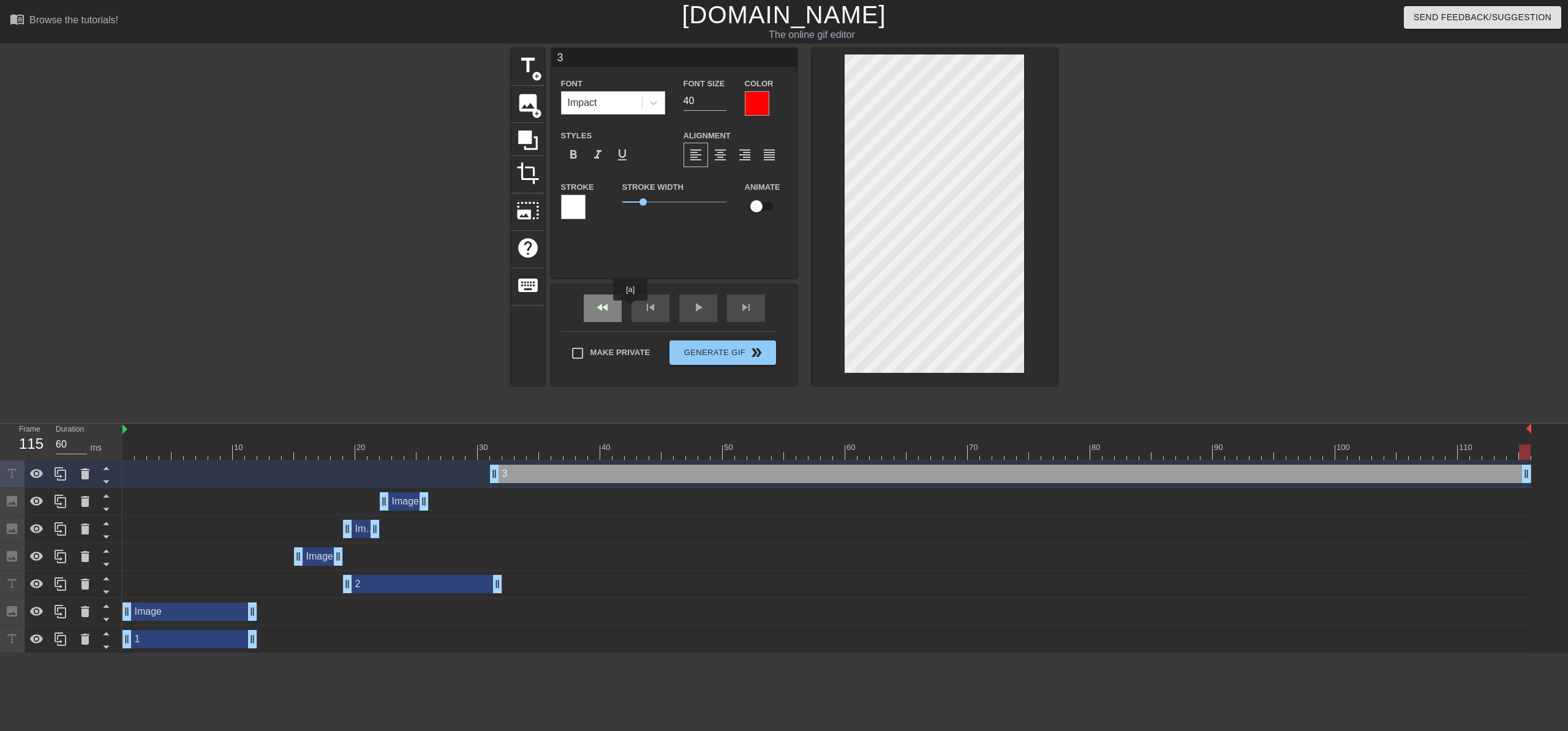
click at [617, 309] on div "fast_rewind" at bounding box center [602, 308] width 38 height 28
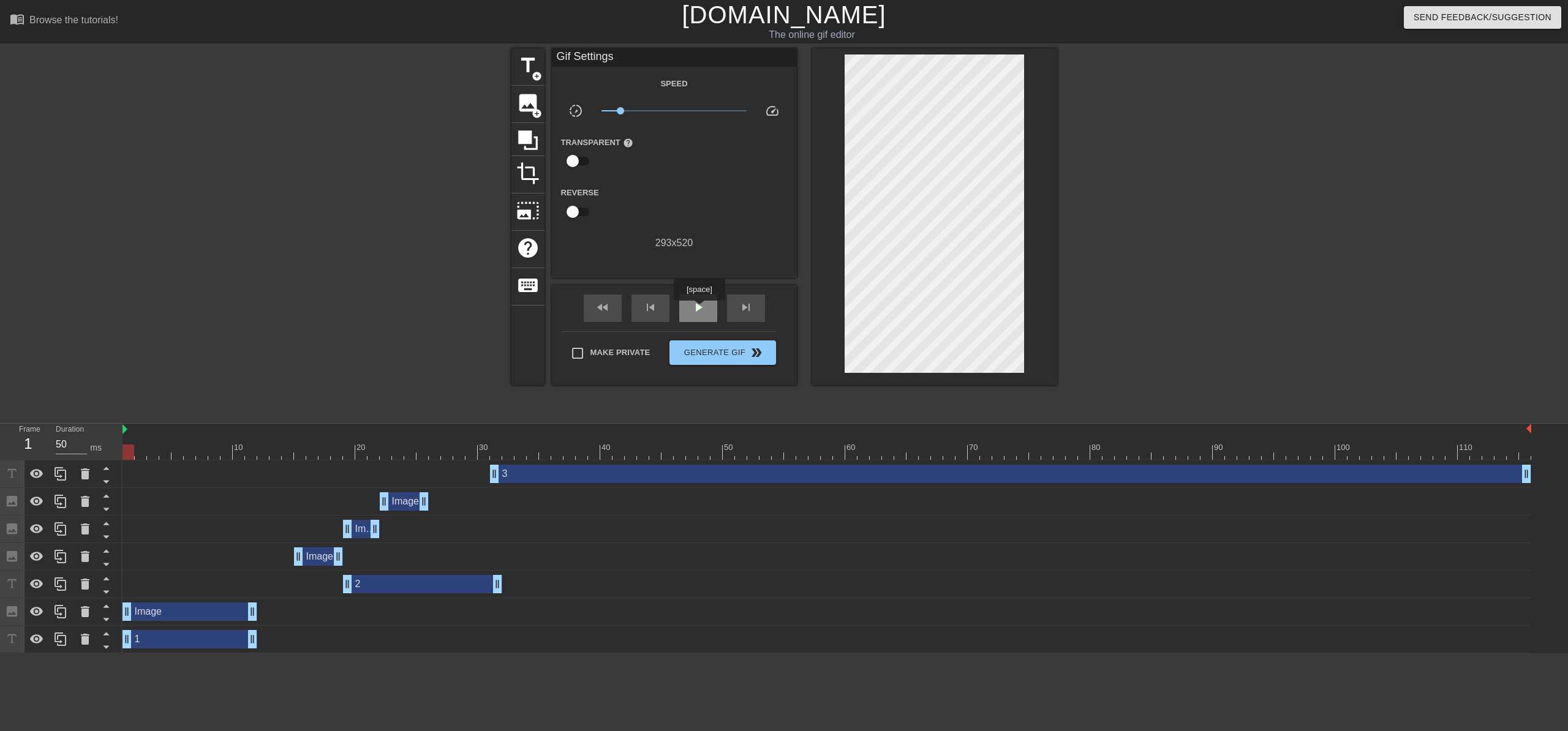
click at [699, 309] on span "play_arrow" at bounding box center [699, 308] width 15 height 15
drag, startPoint x: 349, startPoint y: 586, endPoint x: 303, endPoint y: 585, distance: 46.0
type input "60"
click at [733, 345] on span "Generate Gif double_arrow" at bounding box center [722, 353] width 96 height 15
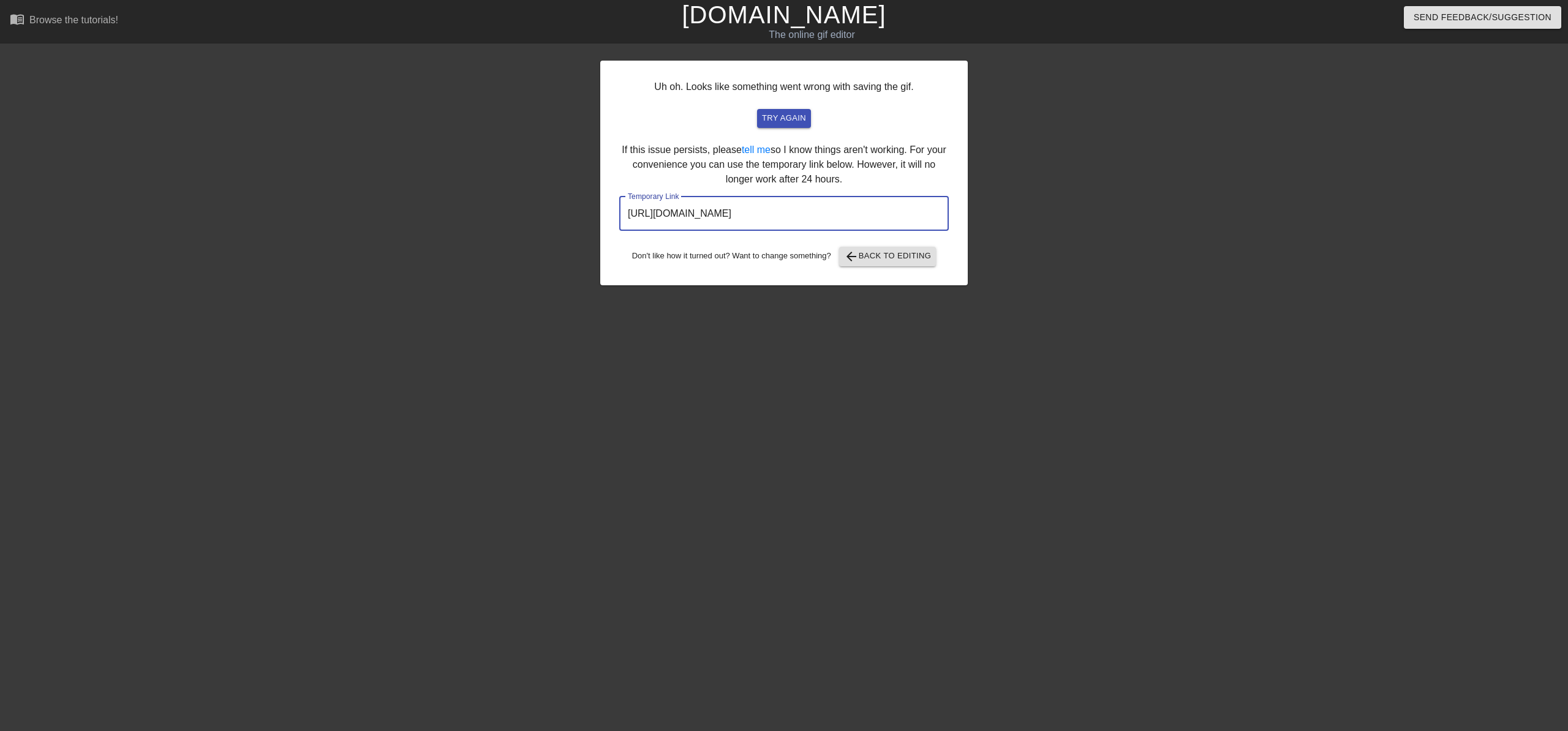
click at [819, 216] on input "[URL][DOMAIN_NAME]" at bounding box center [784, 213] width 330 height 34
